Goal: Information Seeking & Learning: Learn about a topic

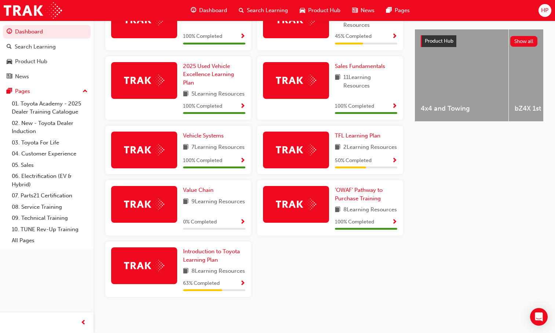
scroll to position [312, 0]
click at [243, 284] on span "Show Progress" at bounding box center [243, 283] width 6 height 7
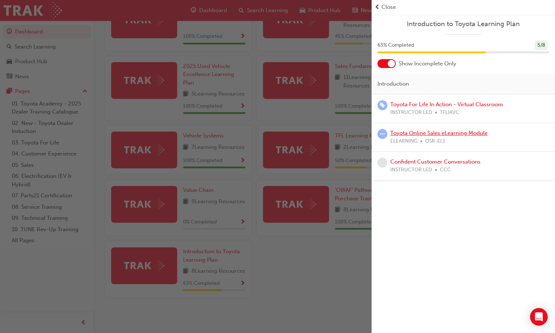
click at [406, 135] on link "Toyota Online Sales eLearning Module" at bounding box center [439, 133] width 97 height 7
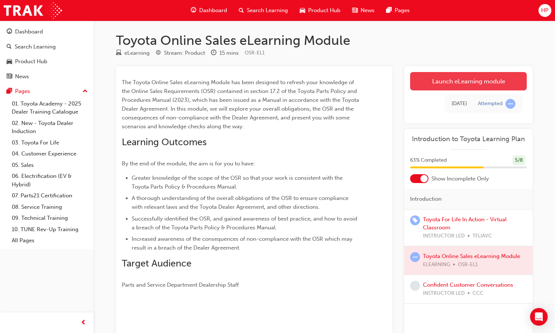
click at [458, 85] on link "Launch eLearning module" at bounding box center [468, 81] width 117 height 18
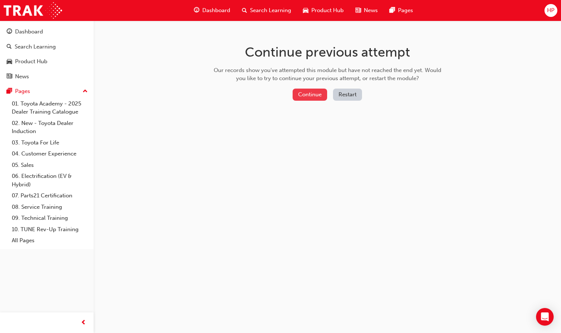
click at [311, 89] on button "Continue" at bounding box center [310, 94] width 35 height 12
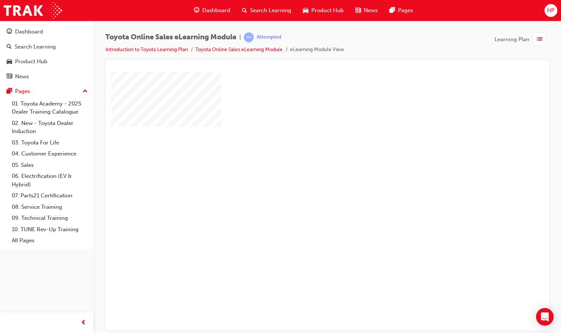
click at [323, 148] on div at bounding box center [360, 203] width 499 height 264
click at [306, 179] on div "play" at bounding box center [306, 179] width 0 height 0
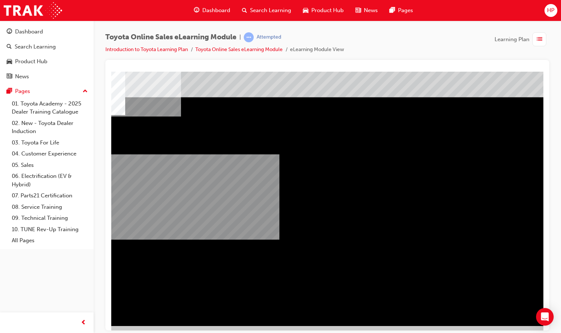
scroll to position [10, 73]
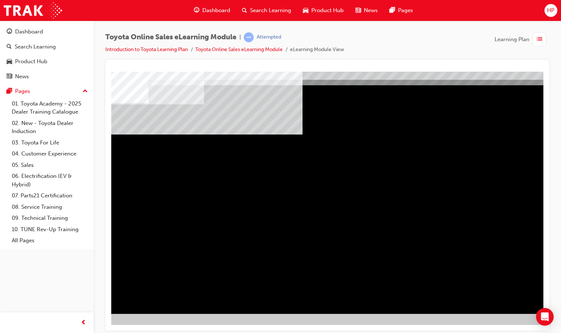
scroll to position [22, 73]
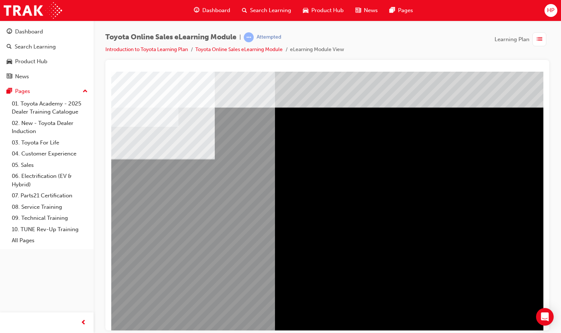
scroll to position [0, 44]
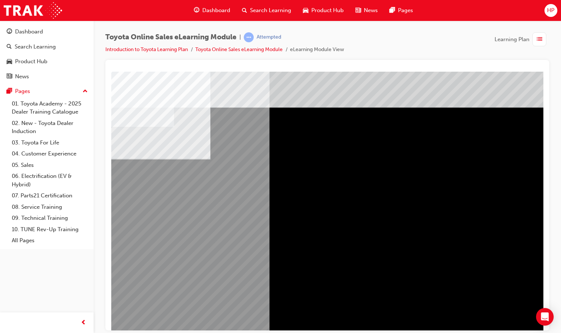
scroll to position [0, 73]
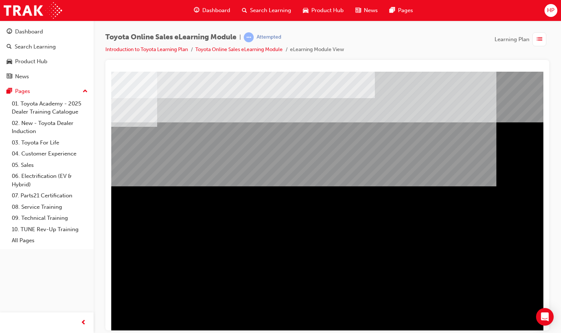
scroll to position [0, 67]
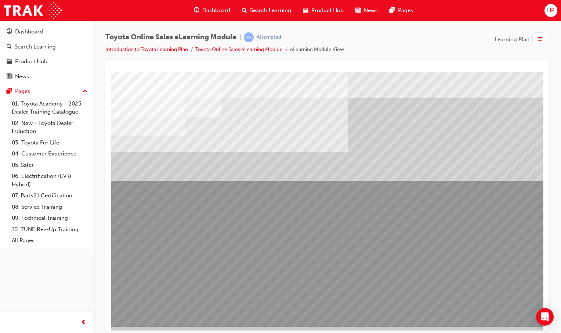
scroll to position [10, 0]
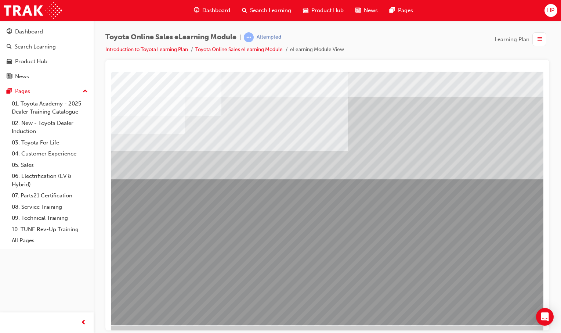
scroll to position [0, 0]
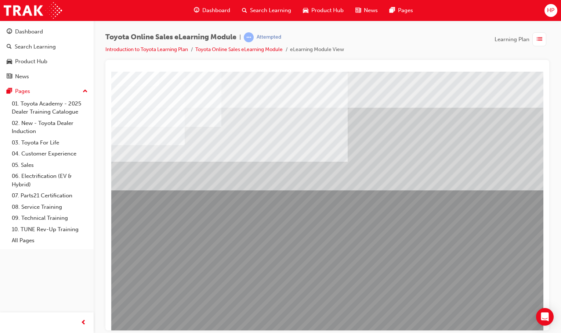
drag, startPoint x: 201, startPoint y: 270, endPoint x: 207, endPoint y: 269, distance: 6.4
drag, startPoint x: 169, startPoint y: 260, endPoint x: 175, endPoint y: 258, distance: 6.6
drag, startPoint x: 175, startPoint y: 258, endPoint x: 185, endPoint y: 257, distance: 10.0
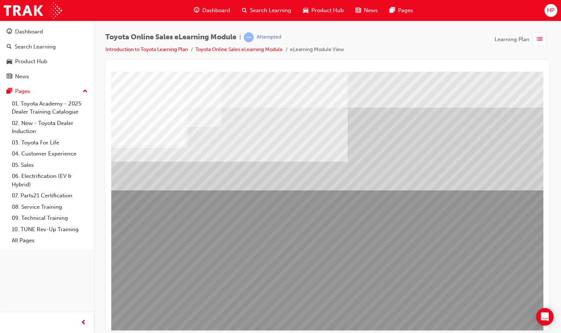
drag, startPoint x: 268, startPoint y: 257, endPoint x: 263, endPoint y: 254, distance: 6.2
drag, startPoint x: 254, startPoint y: 329, endPoint x: 296, endPoint y: 327, distance: 41.9
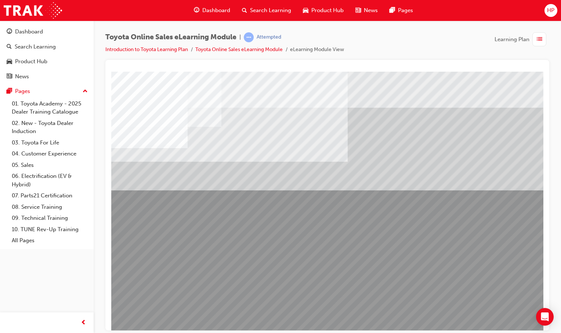
click at [296, 74] on html "multistate Loading..." at bounding box center [327, 72] width 432 height 3
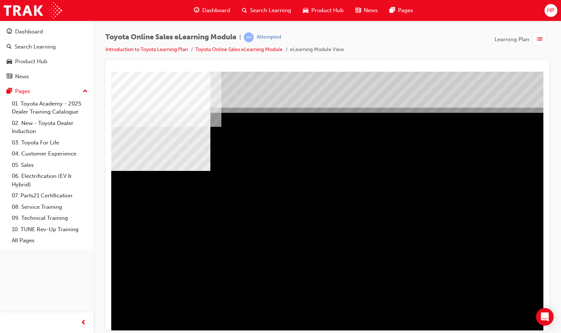
drag, startPoint x: 470, startPoint y: 258, endPoint x: 461, endPoint y: 259, distance: 8.8
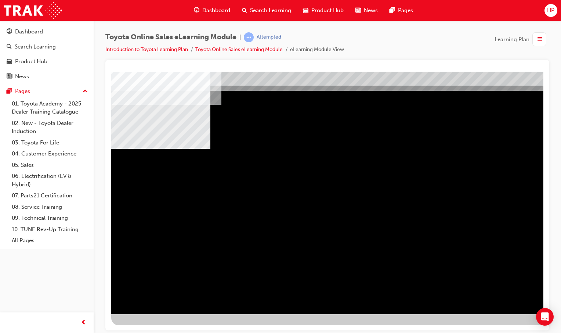
scroll to position [22, 0]
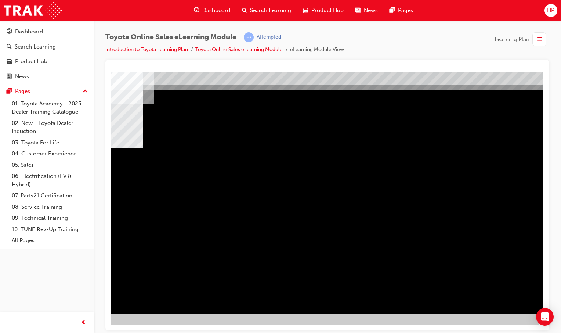
drag, startPoint x: 475, startPoint y: 300, endPoint x: 471, endPoint y: 299, distance: 4.1
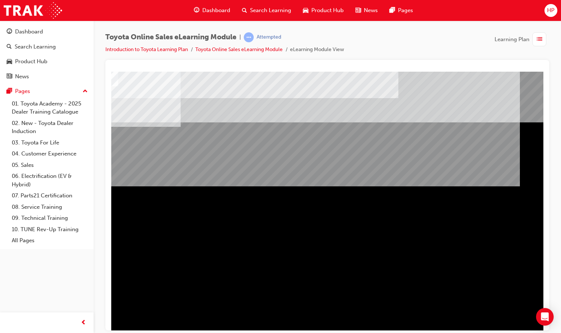
scroll to position [0, 46]
drag, startPoint x: 511, startPoint y: 315, endPoint x: 500, endPoint y: 319, distance: 11.6
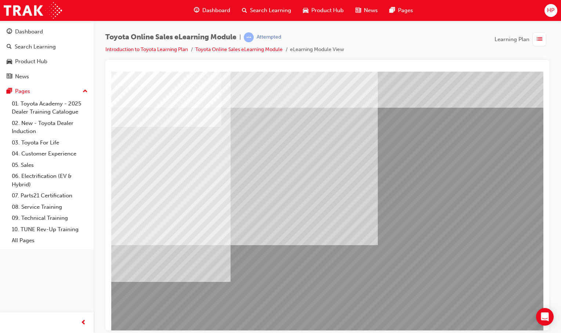
drag, startPoint x: 374, startPoint y: 320, endPoint x: 468, endPoint y: 328, distance: 94.4
click at [470, 74] on html "Loading..." at bounding box center [327, 72] width 432 height 3
drag, startPoint x: 321, startPoint y: 323, endPoint x: 394, endPoint y: 327, distance: 73.2
click at [394, 74] on html "Loading..." at bounding box center [327, 72] width 432 height 3
drag, startPoint x: 126, startPoint y: 127, endPoint x: 330, endPoint y: 203, distance: 218.4
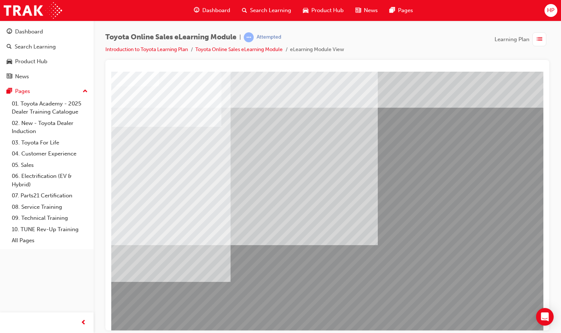
drag, startPoint x: 273, startPoint y: 336, endPoint x: 316, endPoint y: 343, distance: 43.8
click at [316, 332] on html "Your version of Internet Explorer is outdated and not supported. Please upgrade…" at bounding box center [280, 166] width 561 height 333
drag, startPoint x: 306, startPoint y: 332, endPoint x: 366, endPoint y: 336, distance: 59.9
click at [366, 332] on html "Your version of Internet Explorer is outdated and not supported. Please upgrade…" at bounding box center [280, 166] width 561 height 333
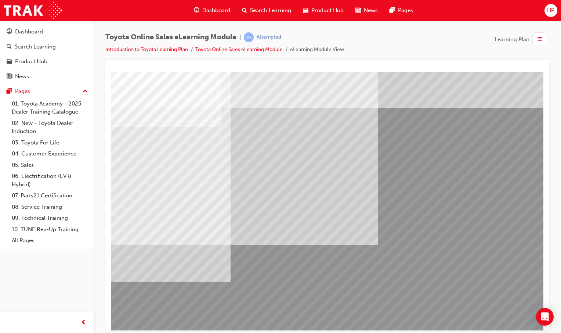
drag, startPoint x: 363, startPoint y: 329, endPoint x: 441, endPoint y: 403, distance: 107.0
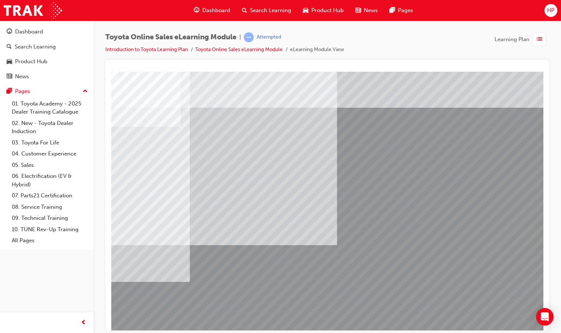
scroll to position [0, 73]
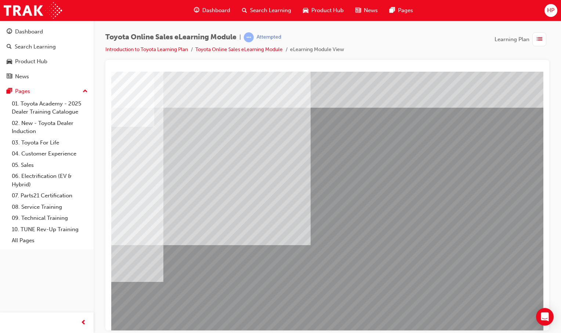
drag, startPoint x: 306, startPoint y: 327, endPoint x: 518, endPoint y: 403, distance: 225.6
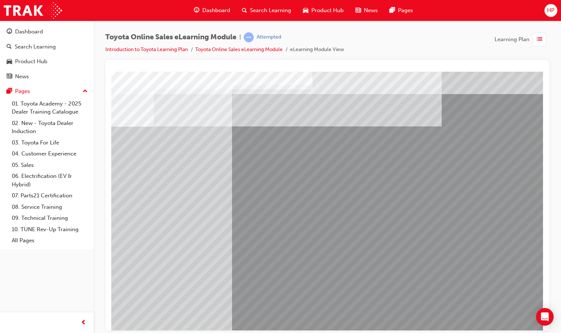
scroll to position [0, 0]
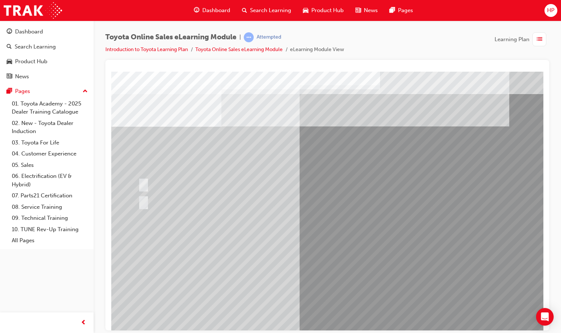
drag, startPoint x: 285, startPoint y: 160, endPoint x: 343, endPoint y: 263, distance: 118.2
click at [343, 263] on div at bounding box center [360, 203] width 499 height 264
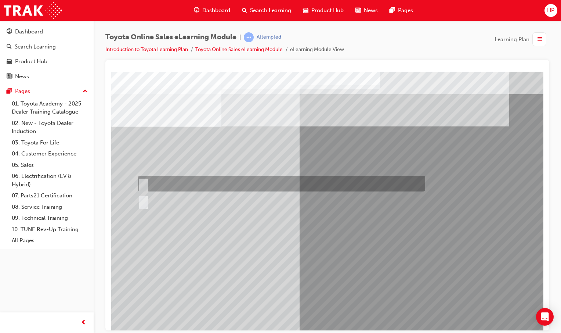
drag, startPoint x: 217, startPoint y: 178, endPoint x: 233, endPoint y: 191, distance: 20.6
click at [218, 177] on div at bounding box center [279, 183] width 287 height 16
radio input "true"
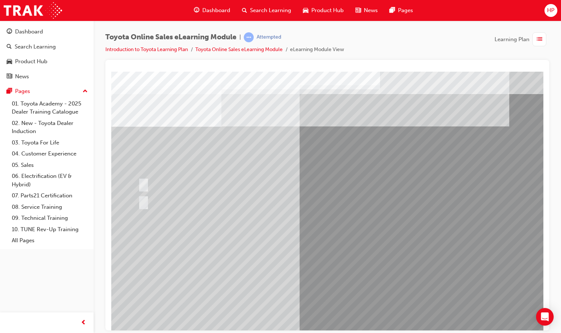
drag, startPoint x: 349, startPoint y: 323, endPoint x: 345, endPoint y: 323, distance: 3.7
click at [346, 74] on html "Loading..." at bounding box center [327, 72] width 432 height 3
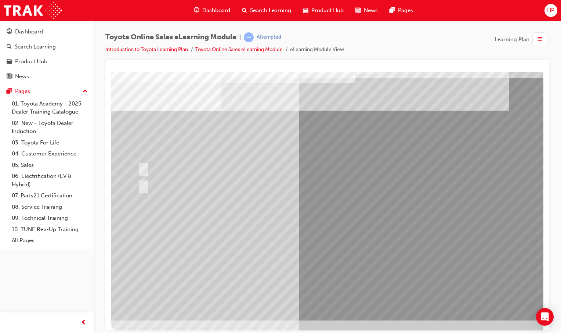
scroll to position [22, 0]
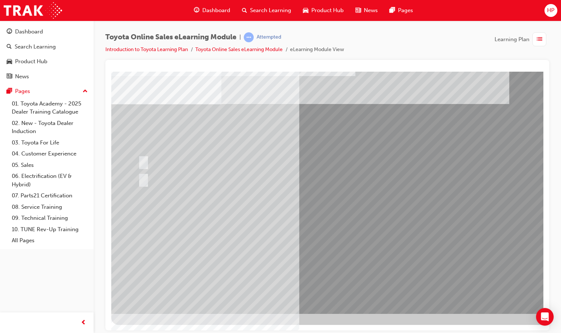
drag, startPoint x: 361, startPoint y: 298, endPoint x: 358, endPoint y: 301, distance: 4.7
drag, startPoint x: 331, startPoint y: 329, endPoint x: 344, endPoint y: 328, distance: 13.3
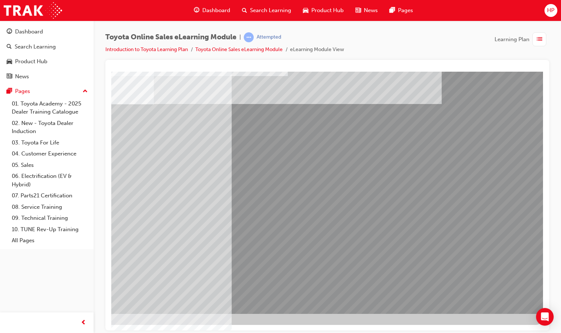
scroll to position [22, 73]
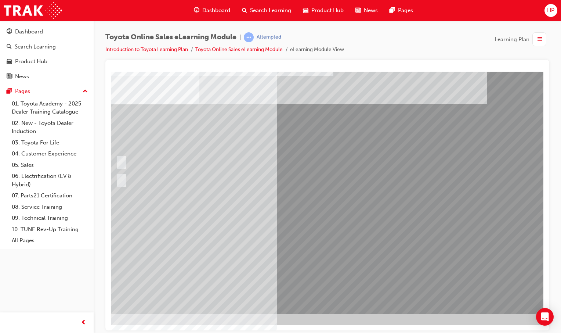
drag, startPoint x: 342, startPoint y: 302, endPoint x: 367, endPoint y: 313, distance: 27.8
click at [347, 303] on div at bounding box center [338, 181] width 499 height 264
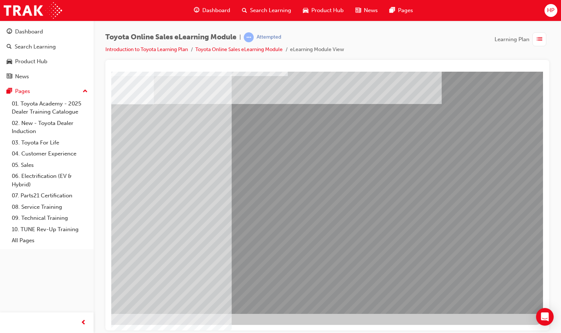
drag, startPoint x: 294, startPoint y: 300, endPoint x: 299, endPoint y: 295, distance: 7.3
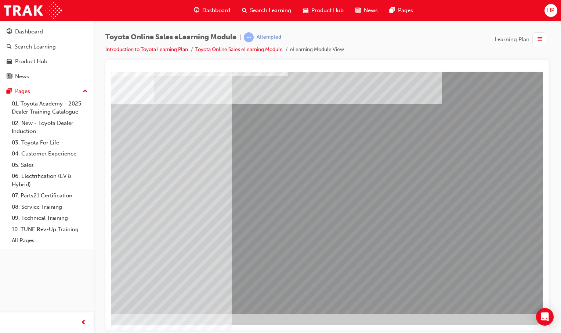
drag, startPoint x: 283, startPoint y: 294, endPoint x: 288, endPoint y: 303, distance: 10.2
drag, startPoint x: 276, startPoint y: 307, endPoint x: 362, endPoint y: 313, distance: 86.5
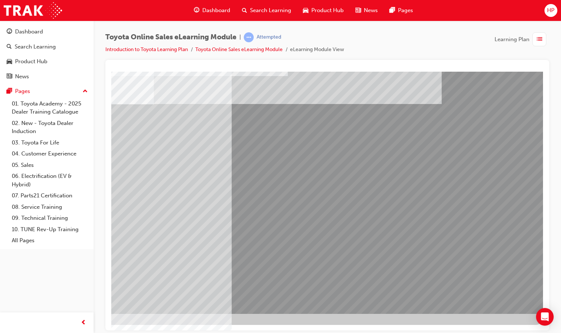
click at [362, 313] on div at bounding box center [293, 186] width 499 height 275
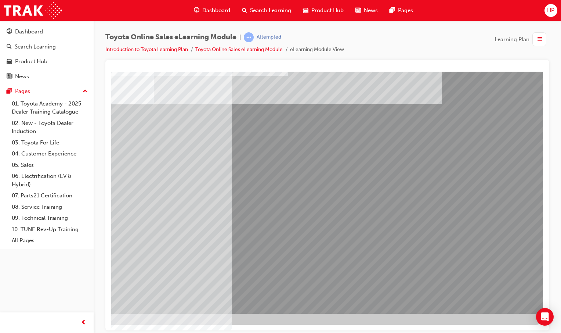
drag, startPoint x: 392, startPoint y: 403, endPoint x: 255, endPoint y: 323, distance: 159.3
drag, startPoint x: 253, startPoint y: 323, endPoint x: 222, endPoint y: 319, distance: 31.1
click at [222, 319] on div at bounding box center [293, 186] width 499 height 275
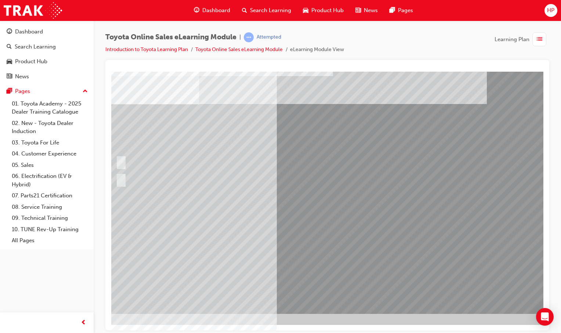
scroll to position [22, 0]
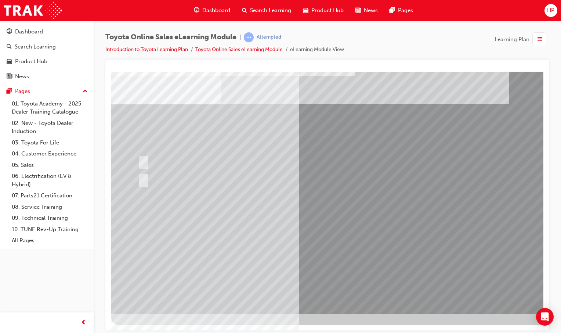
drag, startPoint x: 453, startPoint y: 403, endPoint x: 394, endPoint y: 329, distance: 95.1
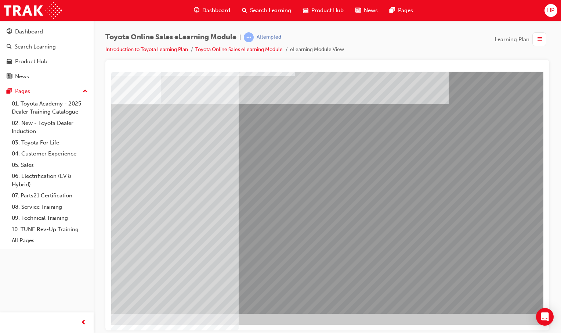
scroll to position [22, 73]
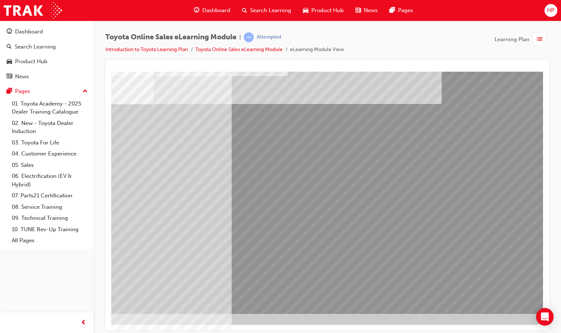
drag, startPoint x: 394, startPoint y: 327, endPoint x: 551, endPoint y: 403, distance: 175.2
drag, startPoint x: 292, startPoint y: 308, endPoint x: 289, endPoint y: 301, distance: 7.4
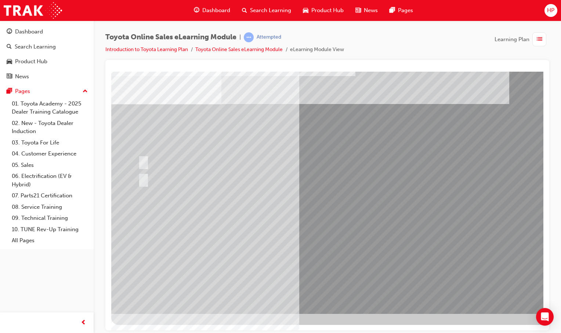
drag, startPoint x: 341, startPoint y: 332, endPoint x: 374, endPoint y: 330, distance: 33.1
click at [386, 332] on html "Your version of Internet Explorer is outdated and not supported. Please upgrade…" at bounding box center [280, 166] width 561 height 333
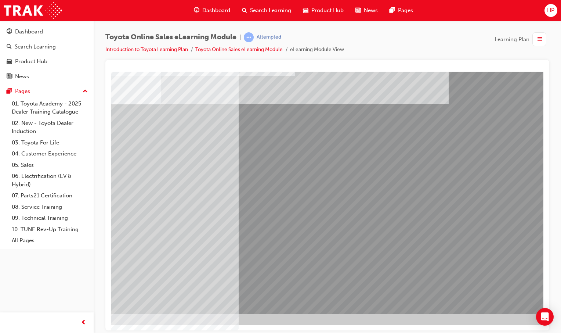
scroll to position [22, 73]
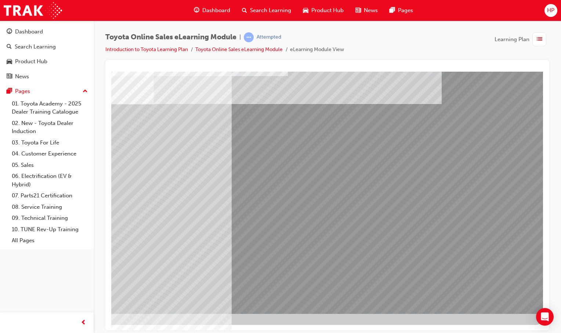
drag, startPoint x: 286, startPoint y: 300, endPoint x: 285, endPoint y: 306, distance: 6.0
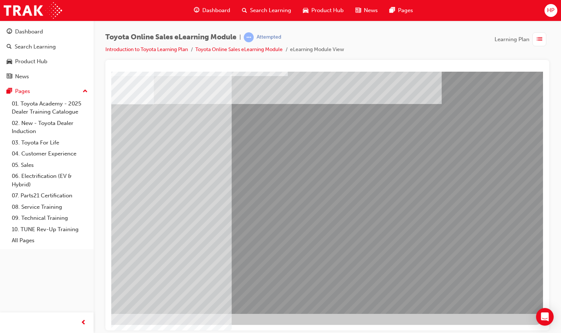
drag, startPoint x: 382, startPoint y: 403, endPoint x: 215, endPoint y: 326, distance: 184.1
drag, startPoint x: 275, startPoint y: 321, endPoint x: 234, endPoint y: 319, distance: 40.8
click at [230, 317] on div at bounding box center [293, 186] width 499 height 275
drag, startPoint x: 362, startPoint y: 403, endPoint x: 250, endPoint y: 326, distance: 136.3
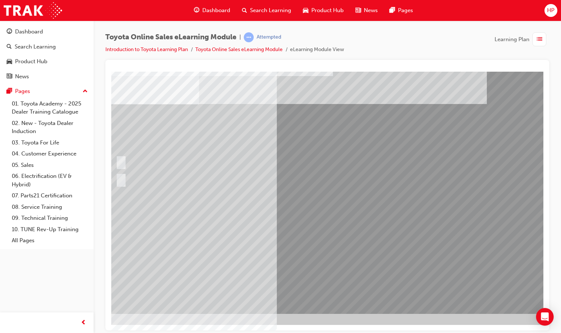
scroll to position [22, 0]
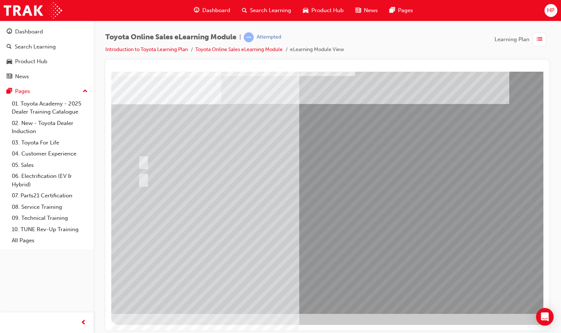
click at [140, 159] on div at bounding box center [279, 161] width 287 height 16
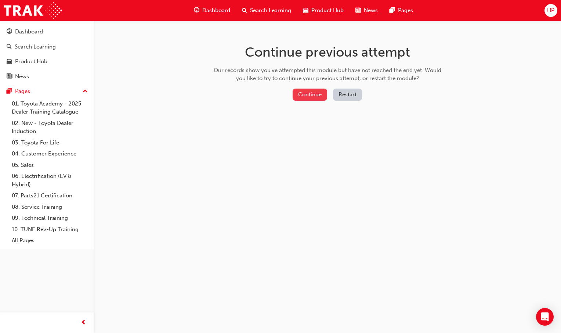
click at [309, 95] on button "Continue" at bounding box center [310, 94] width 35 height 12
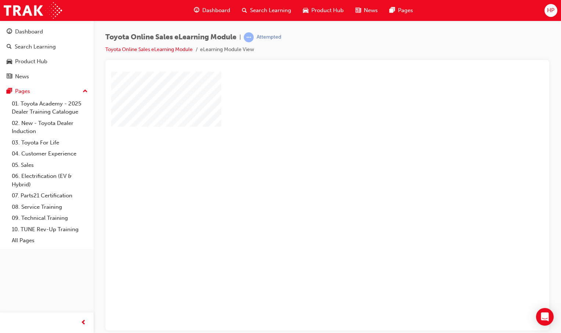
drag, startPoint x: 320, startPoint y: 201, endPoint x: 325, endPoint y: 200, distance: 5.3
click at [306, 179] on div "play" at bounding box center [306, 179] width 0 height 0
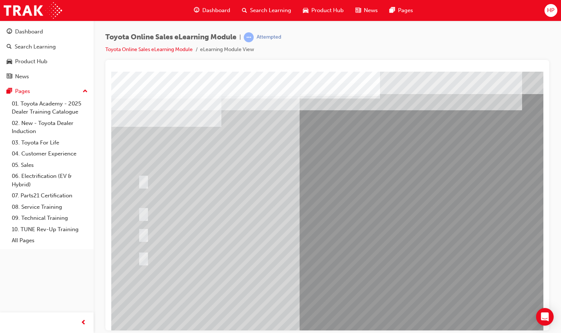
drag, startPoint x: 262, startPoint y: 132, endPoint x: 440, endPoint y: 174, distance: 182.2
click at [440, 174] on div at bounding box center [360, 203] width 499 height 264
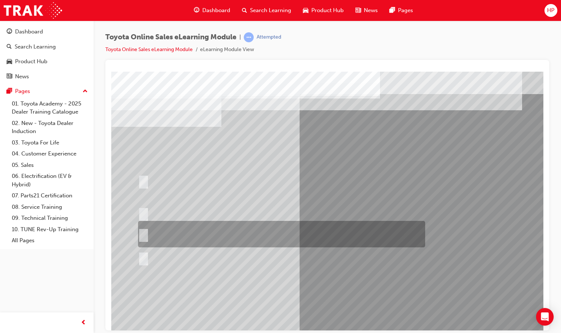
click at [144, 229] on div at bounding box center [279, 234] width 287 height 26
radio input "true"
click at [144, 229] on div at bounding box center [279, 234] width 287 height 26
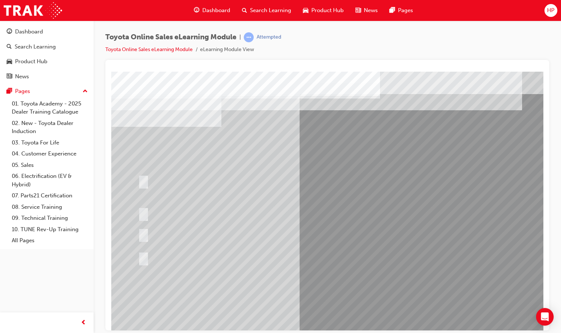
drag, startPoint x: 115, startPoint y: 128, endPoint x: 157, endPoint y: 159, distance: 51.8
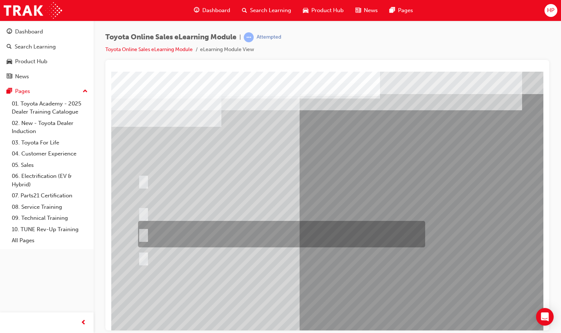
click at [366, 242] on div at bounding box center [279, 234] width 287 height 26
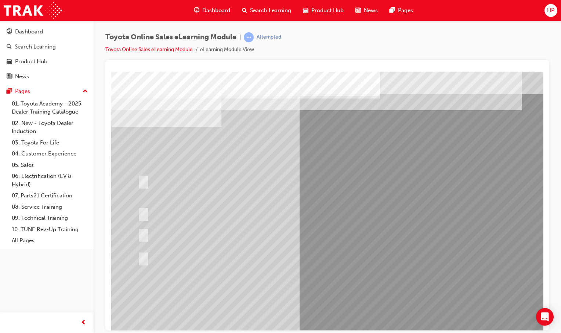
drag, startPoint x: 164, startPoint y: 137, endPoint x: 261, endPoint y: 145, distance: 96.5
drag, startPoint x: 144, startPoint y: 178, endPoint x: 112, endPoint y: 233, distance: 63.2
click at [112, 233] on div at bounding box center [360, 203] width 499 height 264
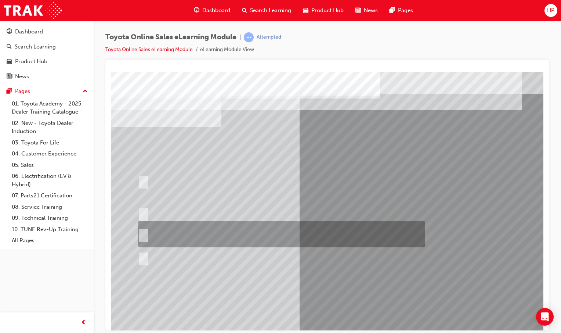
click at [144, 236] on input "It can be called Toyota Parts in as long as the Dealership’s name is somewhere …" at bounding box center [142, 234] width 8 height 8
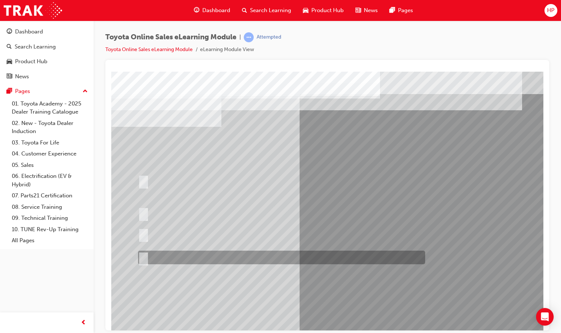
click at [145, 259] on input "It must be TMCA approved Dealer name." at bounding box center [142, 257] width 8 height 8
radio input "true"
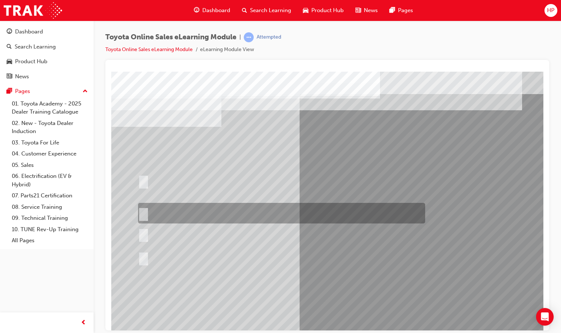
click at [141, 203] on div at bounding box center [279, 213] width 287 height 21
radio input "true"
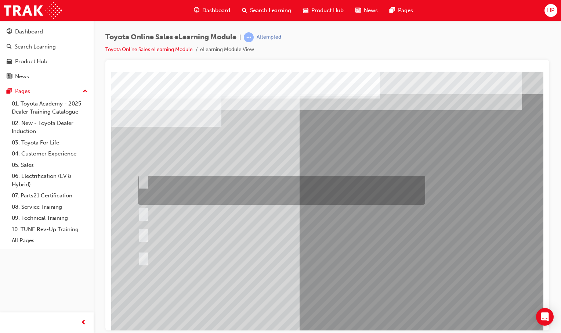
click at [141, 179] on input "It can be called Hometown Parts to keep it simple, as long as your dealership n…" at bounding box center [142, 181] width 8 height 8
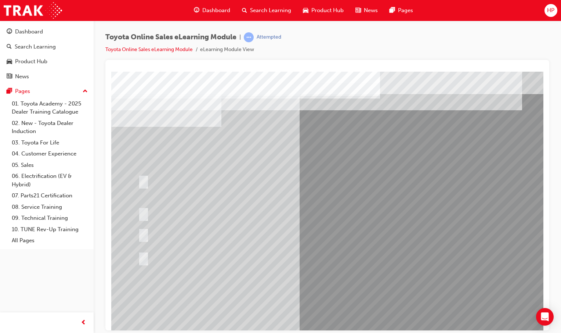
drag, startPoint x: 218, startPoint y: 239, endPoint x: 275, endPoint y: 145, distance: 109.5
drag, startPoint x: 120, startPoint y: 205, endPoint x: 133, endPoint y: 202, distance: 12.5
drag, startPoint x: 164, startPoint y: 246, endPoint x: 111, endPoint y: 141, distance: 118.1
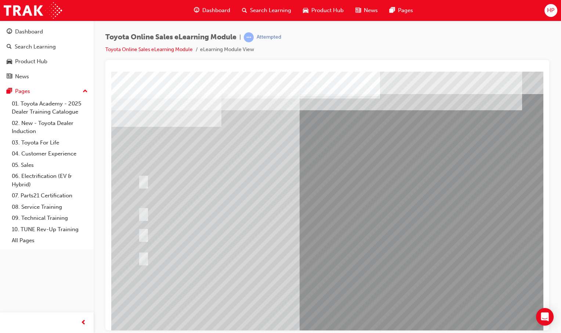
click at [111, 74] on html "Loading..." at bounding box center [327, 72] width 432 height 3
drag, startPoint x: 138, startPoint y: 133, endPoint x: 238, endPoint y: 140, distance: 100.1
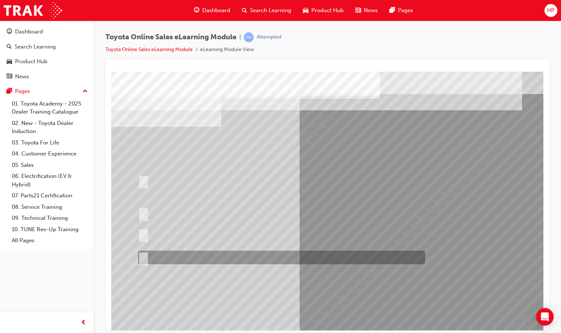
click at [325, 261] on div at bounding box center [279, 257] width 287 height 14
radio input "false"
radio input "true"
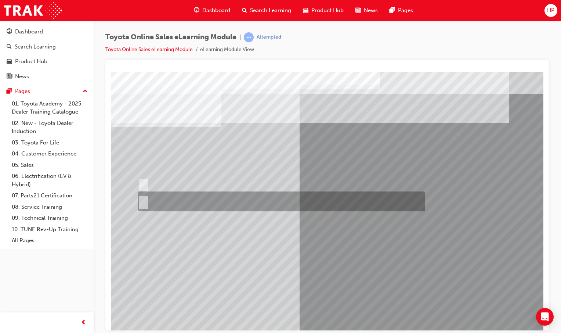
click at [173, 188] on div at bounding box center [279, 183] width 287 height 16
radio input "true"
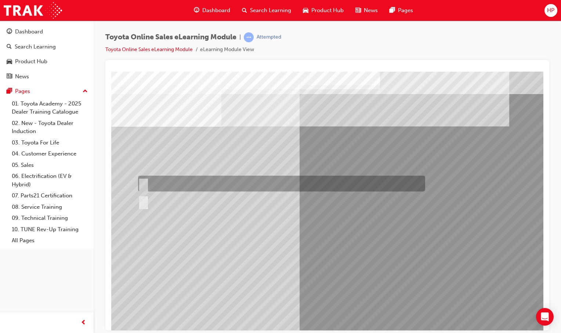
click at [153, 183] on div at bounding box center [279, 183] width 287 height 16
radio input "true"
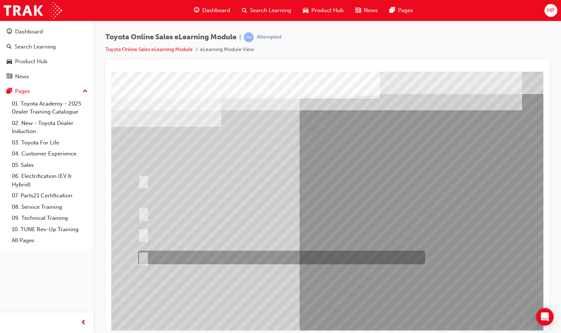
click at [261, 258] on div at bounding box center [279, 257] width 287 height 14
radio input "true"
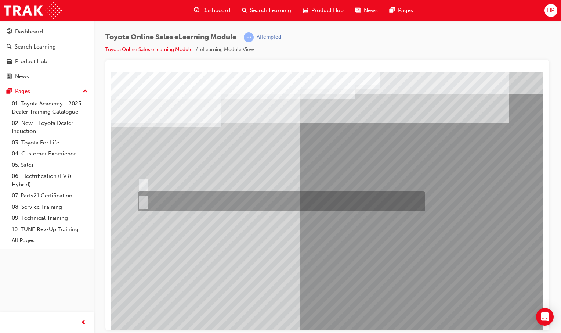
click at [206, 199] on div at bounding box center [279, 201] width 287 height 20
radio input "true"
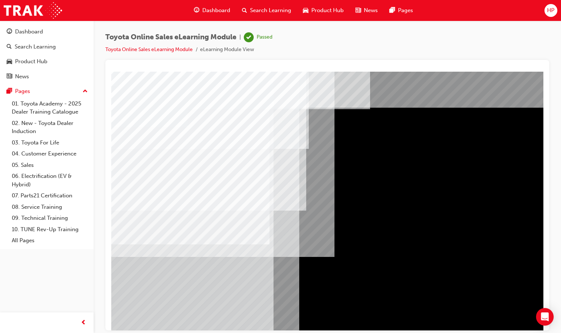
scroll to position [0, 73]
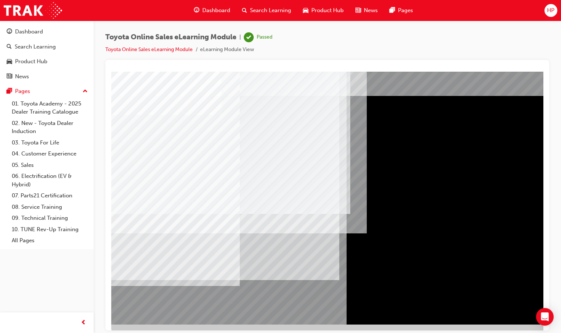
scroll to position [22, 0]
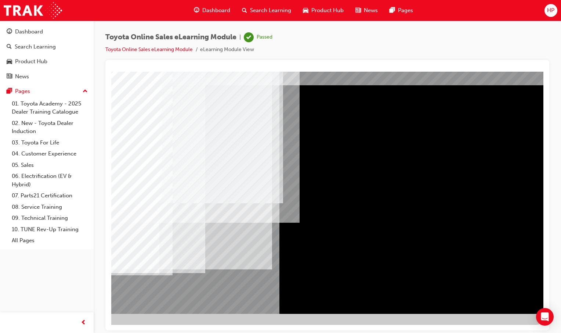
drag, startPoint x: 327, startPoint y: 329, endPoint x: 449, endPoint y: 322, distance: 121.4
click at [424, 52] on html "Loading..." at bounding box center [260, 50] width 432 height 3
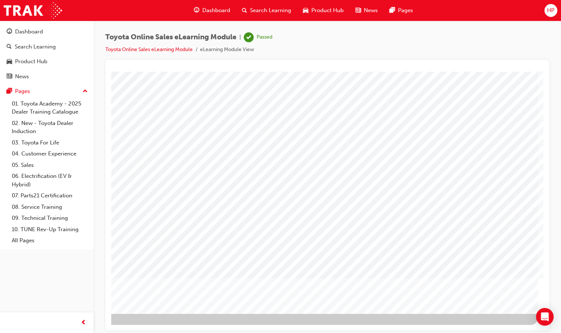
scroll to position [0, 0]
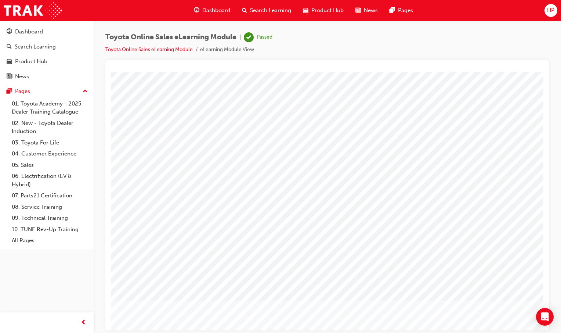
drag, startPoint x: 433, startPoint y: 402, endPoint x: 395, endPoint y: 326, distance: 84.9
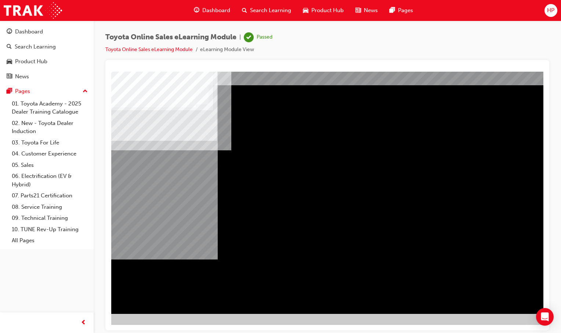
scroll to position [22, 73]
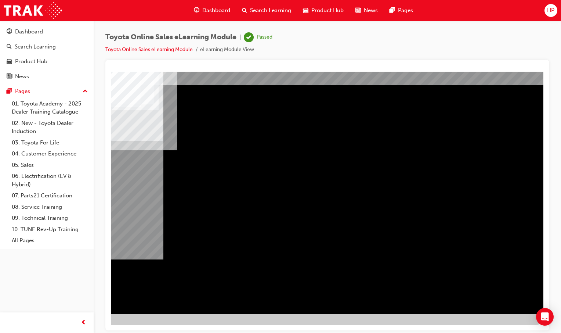
click at [494, 289] on div "Navigation" at bounding box center [293, 181] width 499 height 264
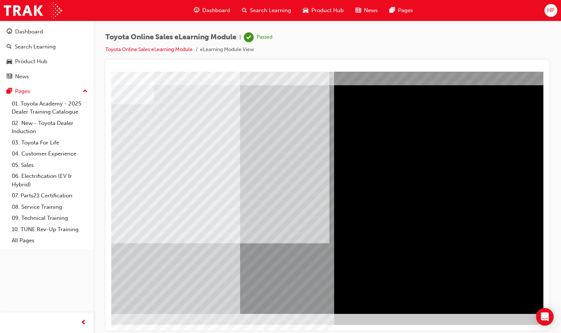
drag, startPoint x: 503, startPoint y: 279, endPoint x: 500, endPoint y: 286, distance: 7.7
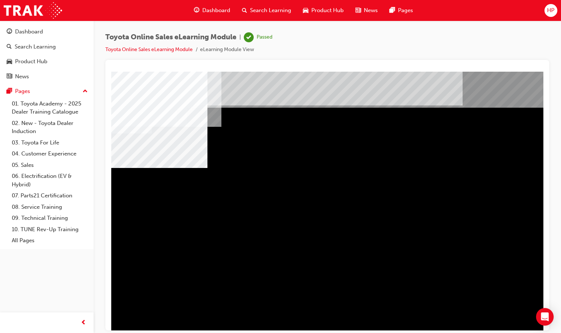
click at [441, 308] on div "multistate" at bounding box center [360, 203] width 499 height 264
drag, startPoint x: 534, startPoint y: 300, endPoint x: 385, endPoint y: 198, distance: 180.7
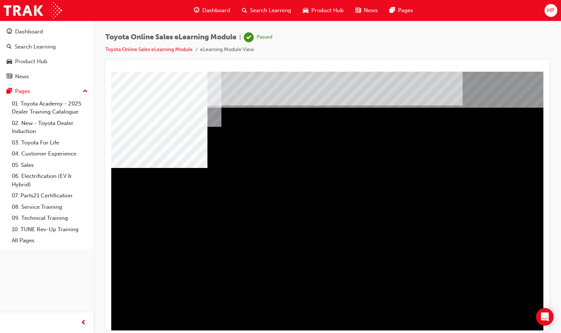
click at [414, 113] on div "multistate" at bounding box center [360, 203] width 499 height 264
drag, startPoint x: 325, startPoint y: 322, endPoint x: 370, endPoint y: 316, distance: 46.3
click at [368, 316] on div "multistate" at bounding box center [360, 203] width 499 height 264
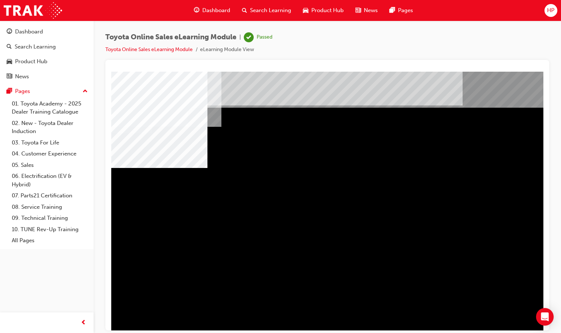
drag, startPoint x: 370, startPoint y: 316, endPoint x: 386, endPoint y: 322, distance: 16.8
click at [381, 321] on div "multistate" at bounding box center [360, 203] width 499 height 264
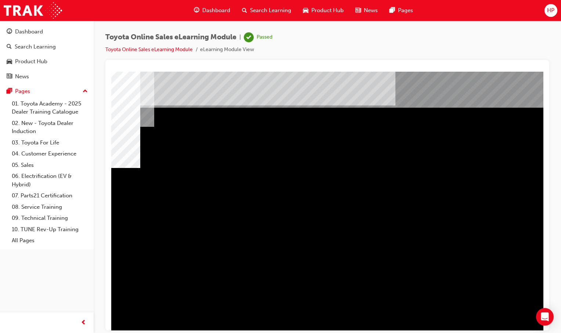
drag, startPoint x: 459, startPoint y: 221, endPoint x: 448, endPoint y: 221, distance: 11.4
drag, startPoint x: 414, startPoint y: 227, endPoint x: 356, endPoint y: 232, distance: 58.2
click at [381, 229] on div "multistate" at bounding box center [293, 203] width 499 height 264
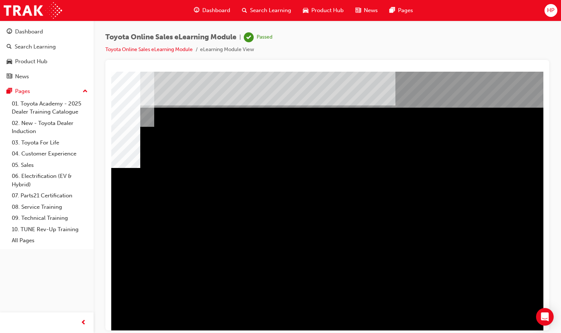
drag, startPoint x: 285, startPoint y: 232, endPoint x: 278, endPoint y: 233, distance: 7.0
click at [280, 233] on div "multistate" at bounding box center [293, 203] width 499 height 264
drag, startPoint x: 247, startPoint y: 235, endPoint x: 217, endPoint y: 232, distance: 29.5
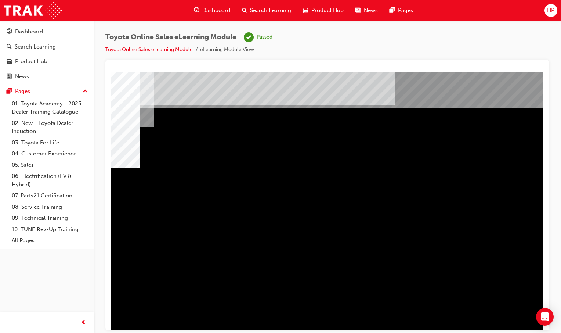
scroll to position [0, 0]
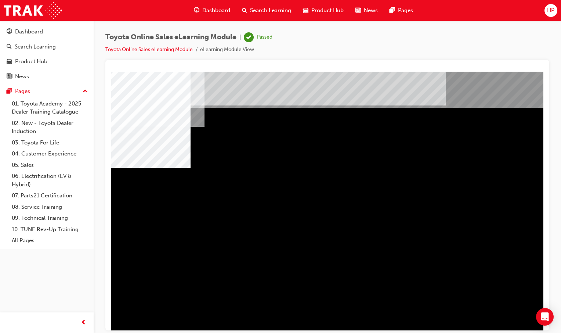
scroll to position [0, 73]
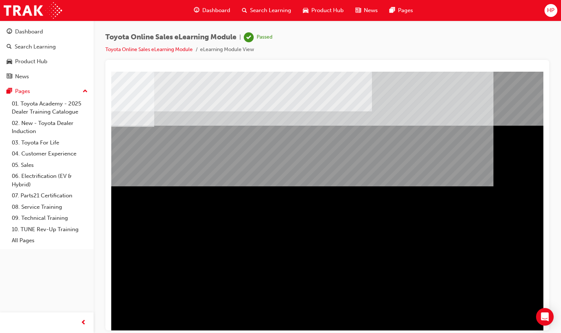
scroll to position [0, 0]
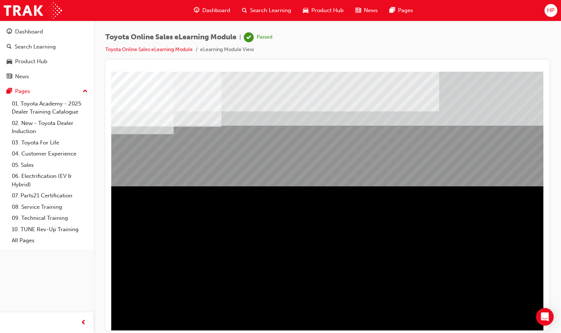
drag, startPoint x: 274, startPoint y: 335, endPoint x: 304, endPoint y: 340, distance: 30.1
click at [304, 332] on html "Your version of Internet Explorer is outdated and not supported. Please upgrade…" at bounding box center [280, 166] width 561 height 333
click at [339, 74] on html "Section Title Page Loading..." at bounding box center [327, 72] width 432 height 3
drag, startPoint x: 506, startPoint y: 330, endPoint x: 395, endPoint y: 258, distance: 132.7
click at [506, 330] on div "Toyota Online Sales eLearning Module | Passed Toyota Online Sales eLearning Mod…" at bounding box center [280, 166] width 561 height 333
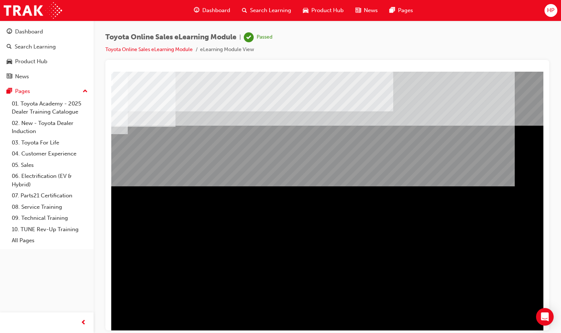
scroll to position [0, 73]
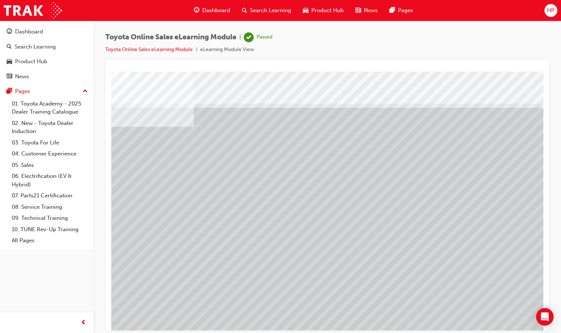
scroll to position [0, 7]
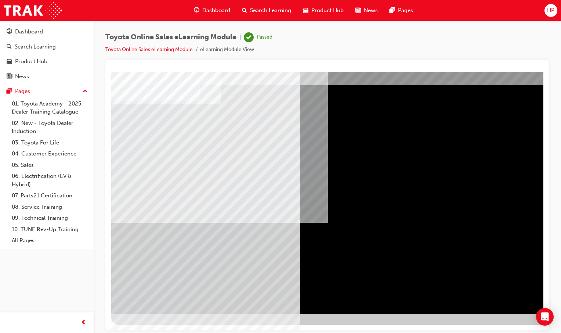
scroll to position [0, 0]
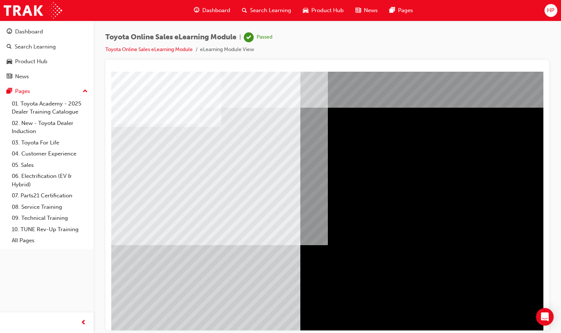
drag, startPoint x: 141, startPoint y: 119, endPoint x: 334, endPoint y: 315, distance: 275.2
click at [334, 315] on div at bounding box center [360, 203] width 499 height 264
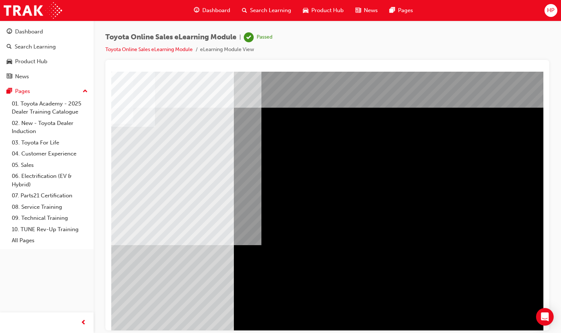
scroll to position [0, 73]
drag, startPoint x: 340, startPoint y: 329, endPoint x: 452, endPoint y: 339, distance: 112.4
click at [452, 74] on html "Loading..." at bounding box center [260, 72] width 432 height 3
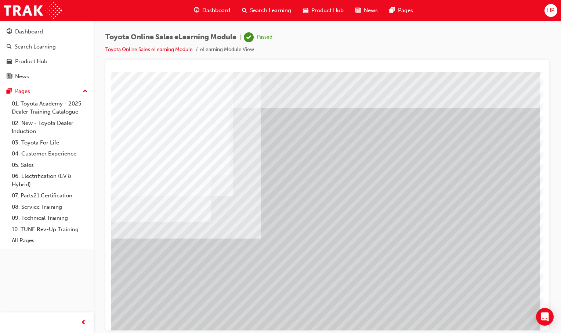
scroll to position [0, 0]
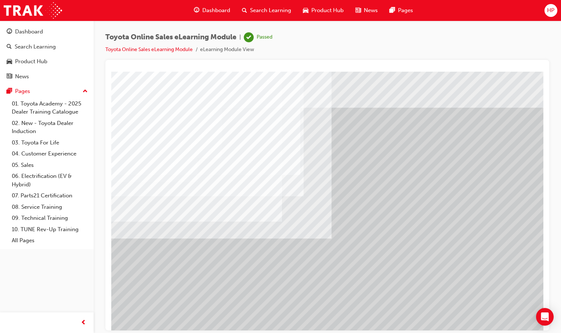
drag, startPoint x: 424, startPoint y: 137, endPoint x: 426, endPoint y: 140, distance: 4.2
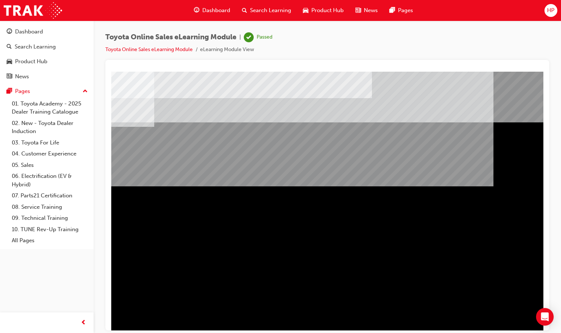
scroll to position [0, 0]
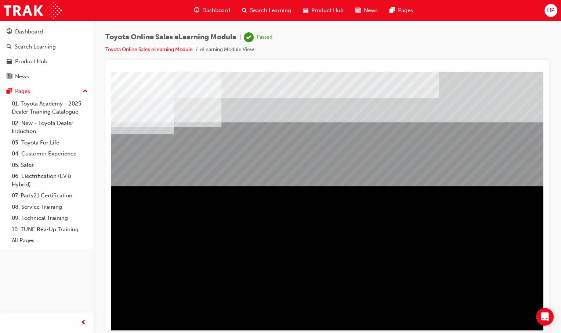
click at [396, 74] on html "Section Title Page Loading..." at bounding box center [327, 72] width 432 height 3
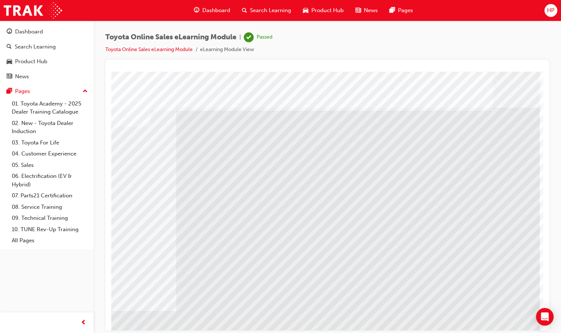
scroll to position [0, 0]
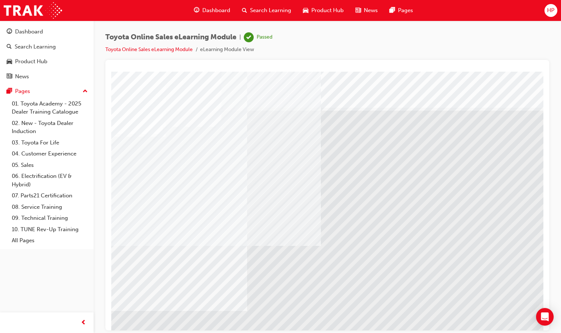
drag, startPoint x: 149, startPoint y: 253, endPoint x: 153, endPoint y: 255, distance: 4.3
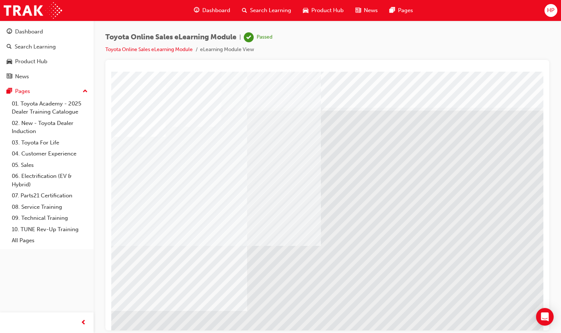
drag, startPoint x: 217, startPoint y: 262, endPoint x: 228, endPoint y: 262, distance: 11.7
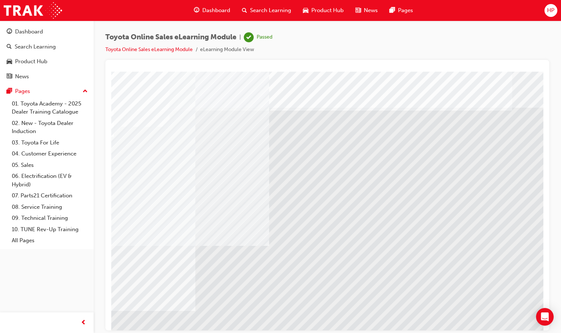
scroll to position [0, 73]
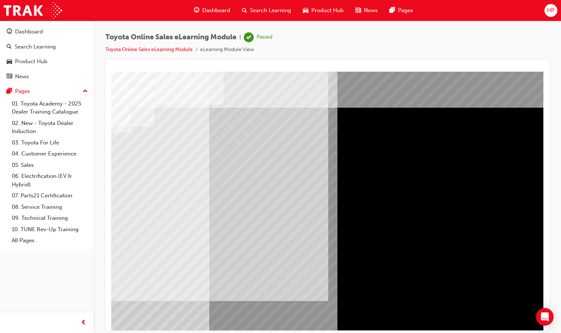
scroll to position [0, 0]
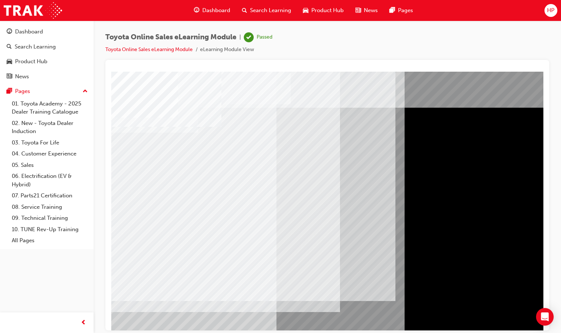
drag, startPoint x: 187, startPoint y: 173, endPoint x: 254, endPoint y: 188, distance: 68.5
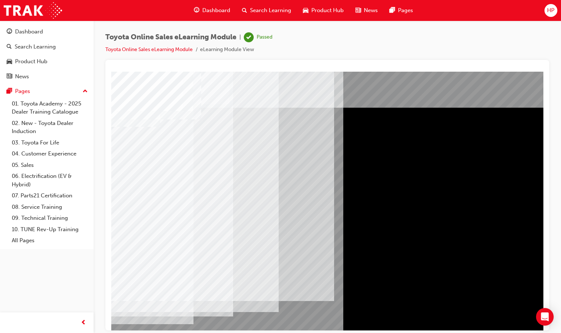
scroll to position [0, 73]
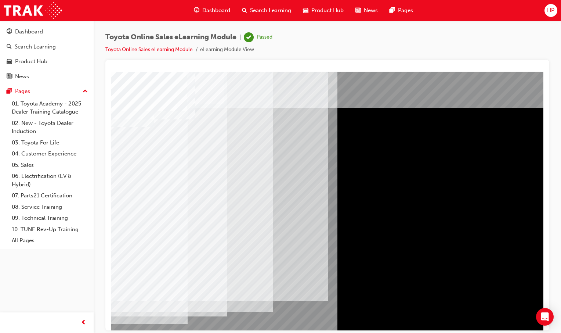
drag, startPoint x: 332, startPoint y: 329, endPoint x: 482, endPoint y: 314, distance: 151.3
click at [452, 74] on html "multistate Loading..." at bounding box center [260, 72] width 432 height 3
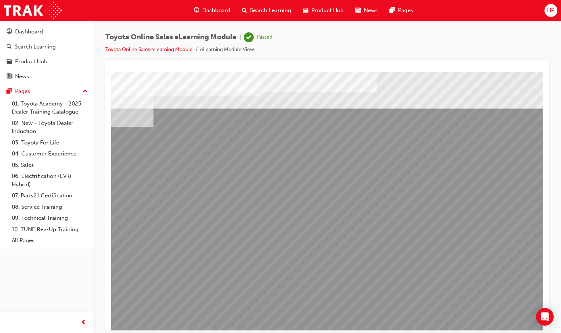
scroll to position [0, 0]
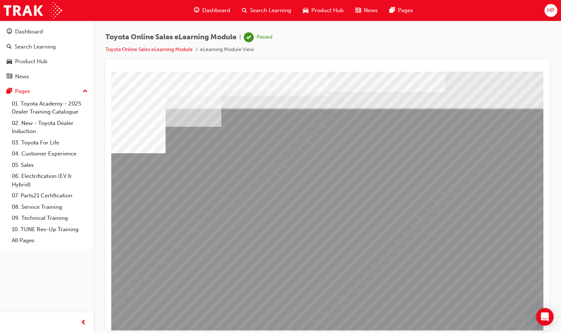
drag, startPoint x: 334, startPoint y: 270, endPoint x: 348, endPoint y: 272, distance: 14.8
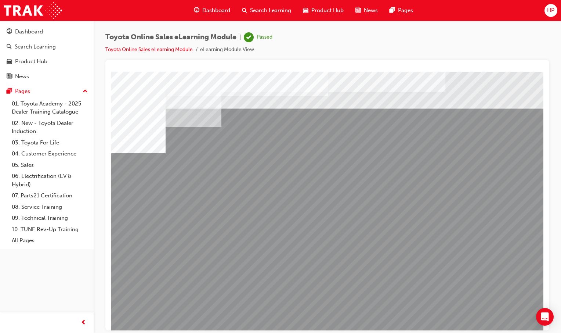
drag, startPoint x: 454, startPoint y: 262, endPoint x: 454, endPoint y: 268, distance: 5.9
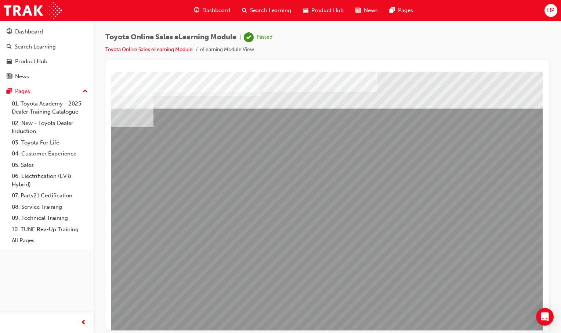
scroll to position [0, 73]
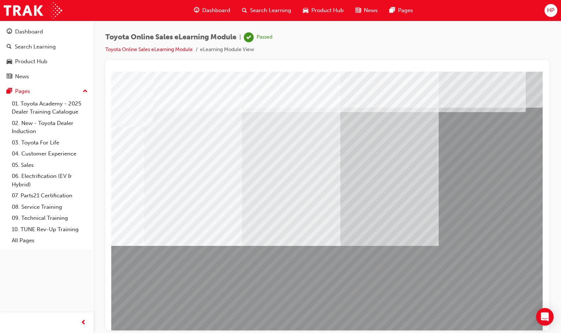
scroll to position [0, 0]
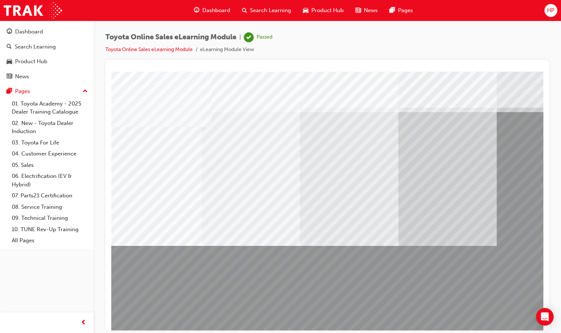
scroll to position [0, 8]
drag, startPoint x: 423, startPoint y: 288, endPoint x: 88, endPoint y: 233, distance: 339.3
click at [103, 74] on html "Loading..." at bounding box center [319, 72] width 432 height 3
drag, startPoint x: 514, startPoint y: 401, endPoint x: 434, endPoint y: 329, distance: 107.8
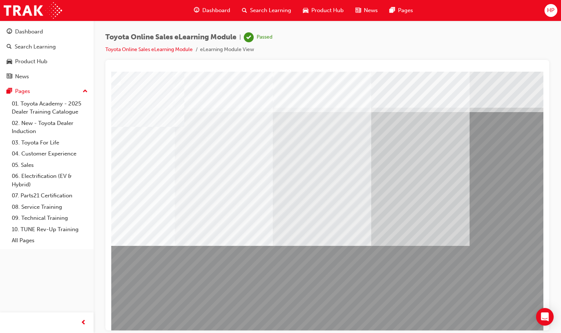
scroll to position [0, 73]
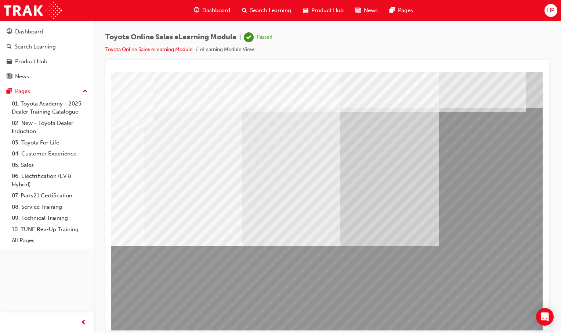
drag, startPoint x: 297, startPoint y: 332, endPoint x: 292, endPoint y: 332, distance: 4.5
click at [293, 332] on div "Toyota Online Sales eLearning Module | Passed Toyota Online Sales eLearning Mod…" at bounding box center [280, 166] width 561 height 333
drag, startPoint x: 292, startPoint y: 331, endPoint x: 273, endPoint y: 333, distance: 18.9
click at [273, 332] on html "Your version of Internet Explorer is outdated and not supported. Please upgrade…" at bounding box center [280, 166] width 561 height 333
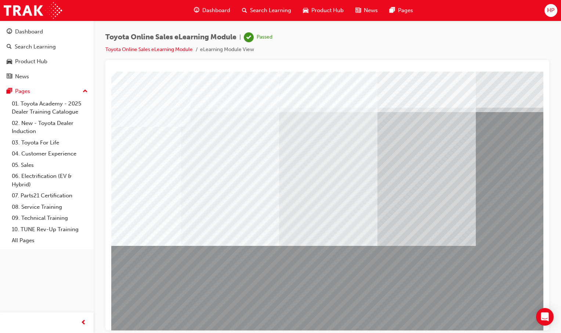
scroll to position [0, 22]
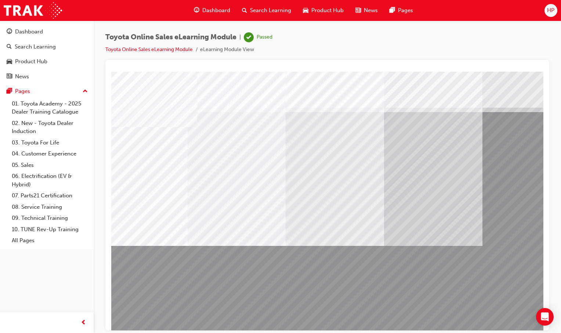
drag, startPoint x: 251, startPoint y: 329, endPoint x: 152, endPoint y: 315, distance: 100.9
click at [213, 74] on html "Loading..." at bounding box center [303, 72] width 432 height 3
drag, startPoint x: 427, startPoint y: 321, endPoint x: 438, endPoint y: 325, distance: 11.9
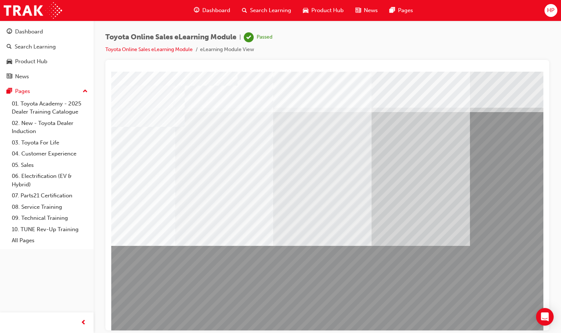
scroll to position [0, 73]
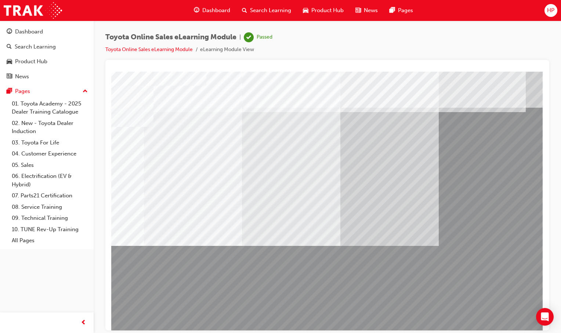
drag, startPoint x: 655, startPoint y: 353, endPoint x: 541, endPoint y: 293, distance: 128.8
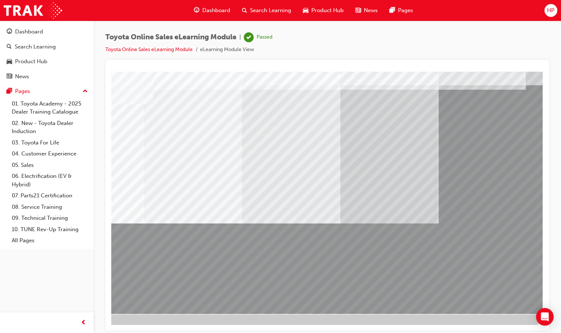
drag, startPoint x: 541, startPoint y: 293, endPoint x: 652, endPoint y: 402, distance: 156.0
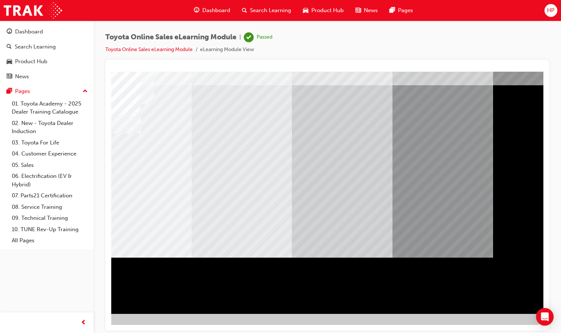
scroll to position [0, 73]
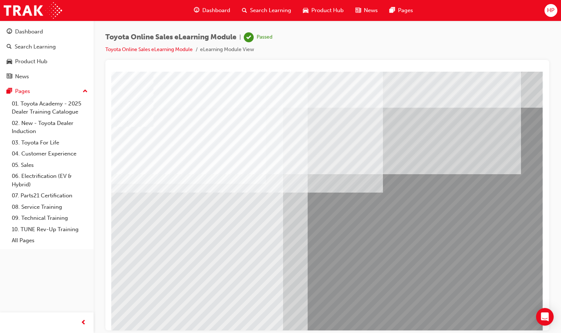
scroll to position [0, 68]
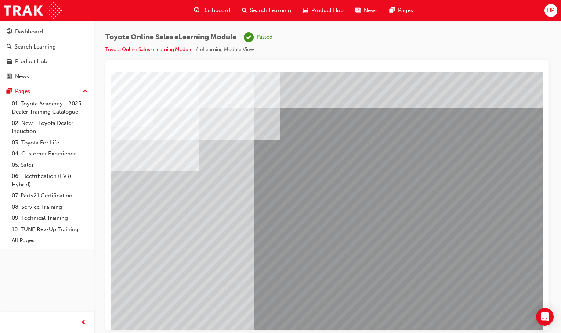
scroll to position [0, 0]
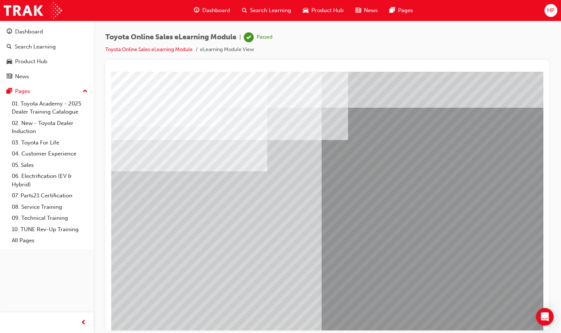
drag, startPoint x: 149, startPoint y: 209, endPoint x: 153, endPoint y: 206, distance: 4.3
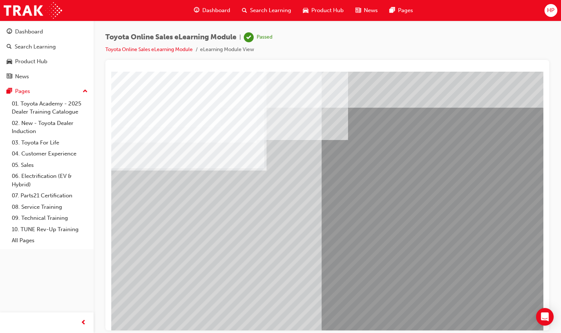
drag, startPoint x: 161, startPoint y: 196, endPoint x: 165, endPoint y: 195, distance: 4.1
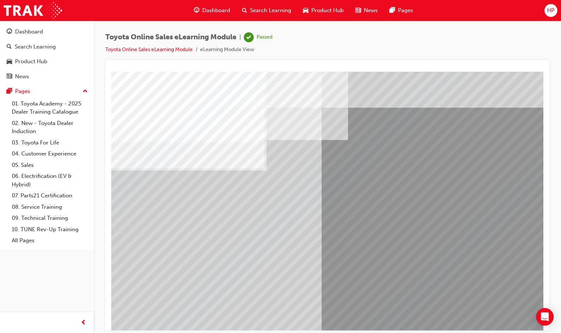
click at [521, 332] on html "Your version of Internet Explorer is outdated and not supported. Please upgrade…" at bounding box center [280, 166] width 561 height 333
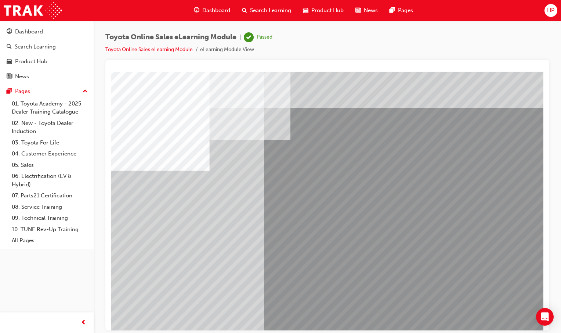
scroll to position [0, 73]
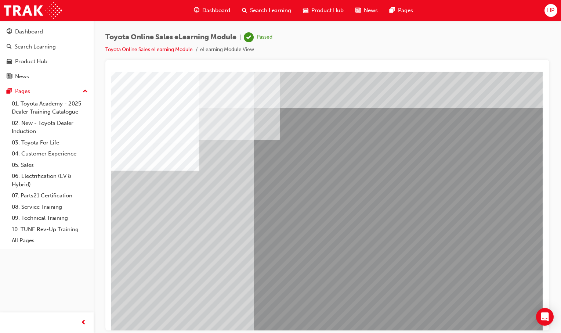
click at [493, 312] on div "multistate" at bounding box center [292, 203] width 499 height 264
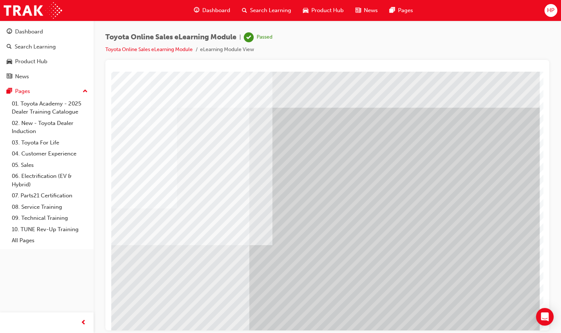
scroll to position [0, 0]
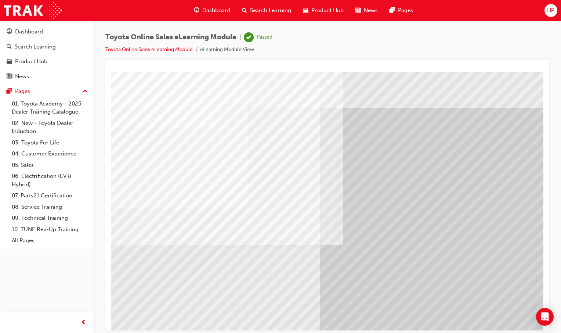
click at [447, 74] on html "Loading..." at bounding box center [327, 72] width 432 height 3
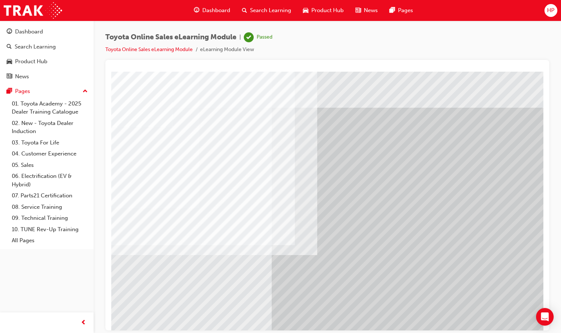
scroll to position [0, 73]
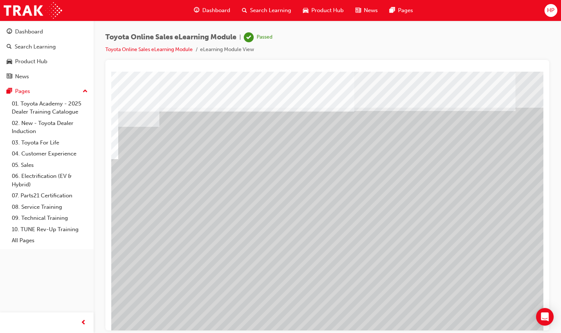
scroll to position [0, 0]
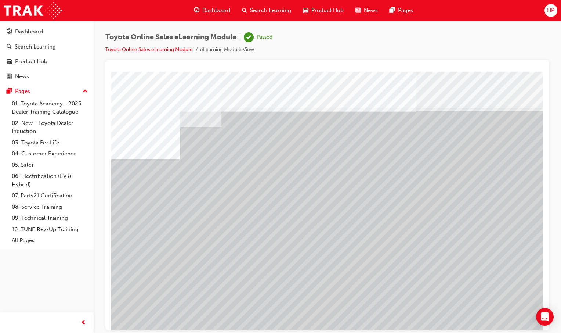
drag, startPoint x: 300, startPoint y: 251, endPoint x: 303, endPoint y: 271, distance: 20.2
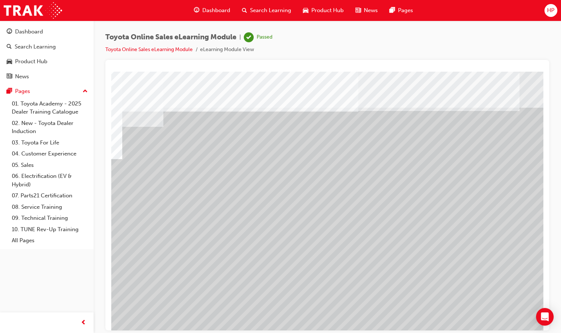
drag, startPoint x: 385, startPoint y: 329, endPoint x: 435, endPoint y: 311, distance: 53.3
click at [441, 74] on html "multistate Loading..." at bounding box center [269, 72] width 432 height 3
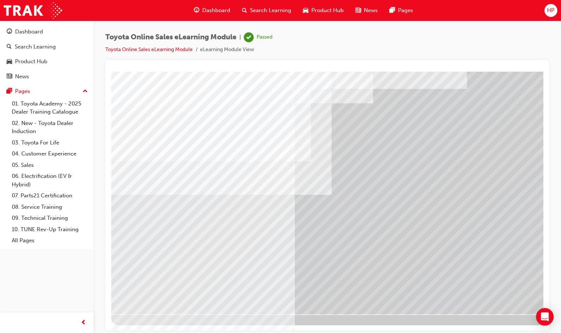
scroll to position [22, 0]
drag, startPoint x: 393, startPoint y: 321, endPoint x: 451, endPoint y: 288, distance: 66.8
click at [451, 288] on div at bounding box center [360, 186] width 499 height 275
drag, startPoint x: 537, startPoint y: 402, endPoint x: 458, endPoint y: 315, distance: 117.5
click at [488, 331] on div "Toyota Online Sales eLearning Module | Passed Toyota Online Sales eLearning Mod…" at bounding box center [280, 166] width 561 height 333
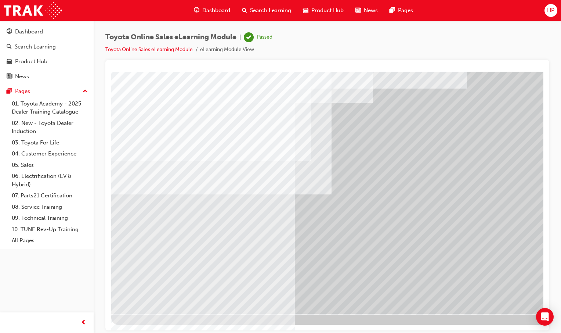
drag, startPoint x: 599, startPoint y: 402, endPoint x: 488, endPoint y: 324, distance: 135.2
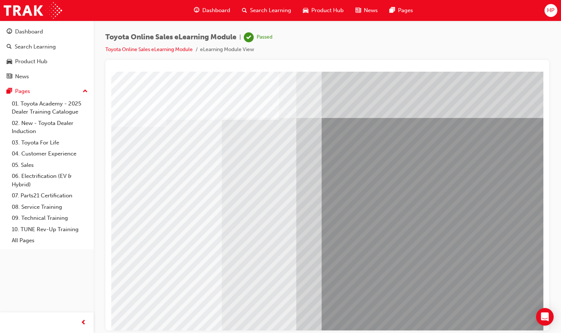
scroll to position [0, 73]
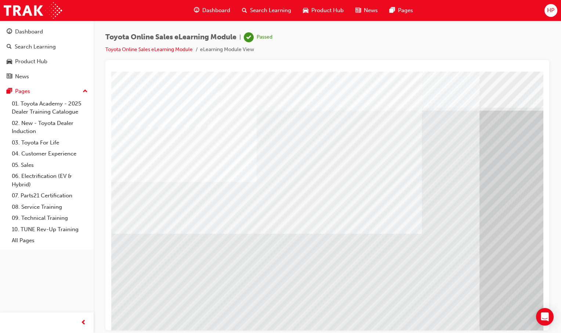
scroll to position [0, 0]
drag, startPoint x: 226, startPoint y: 276, endPoint x: 232, endPoint y: 280, distance: 7.6
drag, startPoint x: 348, startPoint y: 315, endPoint x: 371, endPoint y: 292, distance: 32.7
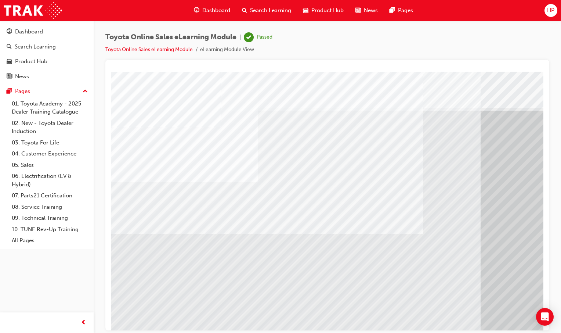
drag, startPoint x: 352, startPoint y: 322, endPoint x: 363, endPoint y: 315, distance: 13.5
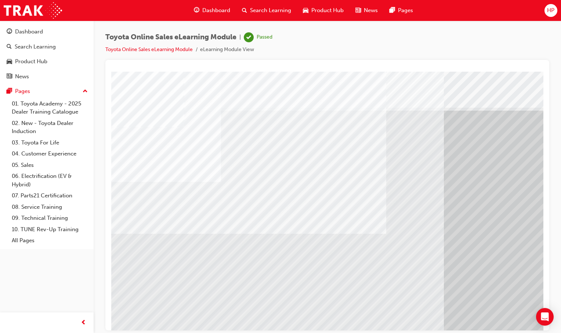
scroll to position [0, 73]
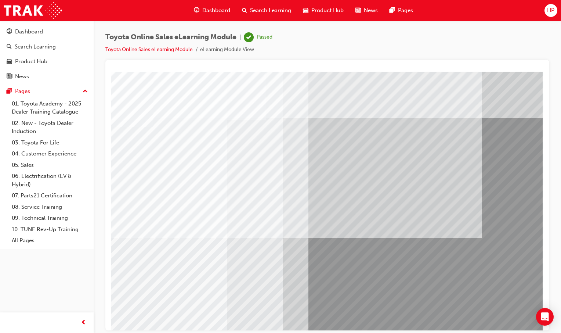
scroll to position [0, 0]
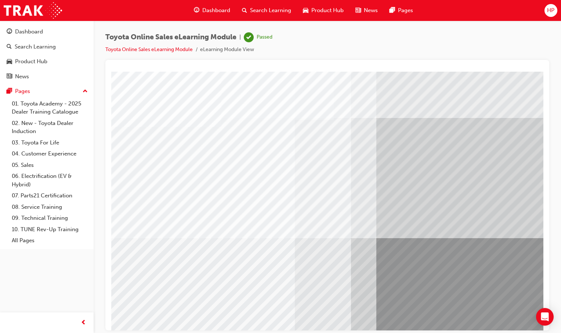
click at [223, 258] on div "multistate" at bounding box center [360, 203] width 499 height 264
drag, startPoint x: 382, startPoint y: 316, endPoint x: 391, endPoint y: 327, distance: 14.3
click at [389, 74] on html "multistate Loading..." at bounding box center [327, 72] width 432 height 3
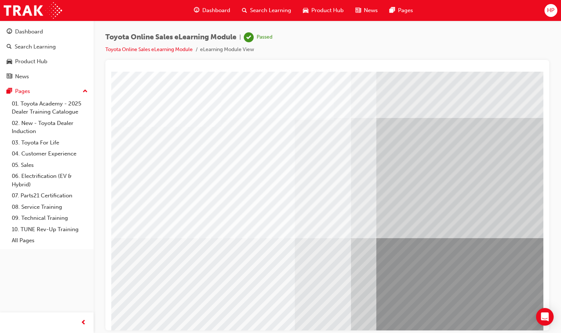
drag, startPoint x: 397, startPoint y: 332, endPoint x: 536, endPoint y: 335, distance: 138.8
click at [536, 332] on html "Your version of Internet Explorer is outdated and not supported. Please upgrade…" at bounding box center [280, 166] width 561 height 333
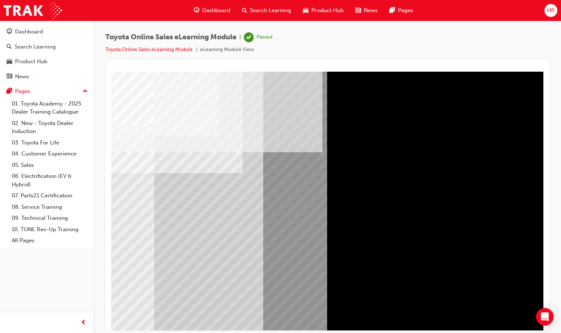
scroll to position [0, 0]
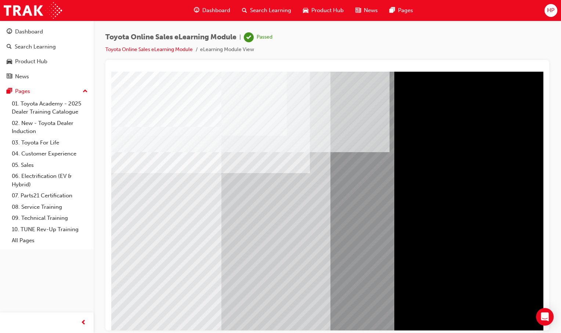
drag, startPoint x: 412, startPoint y: 161, endPoint x: 405, endPoint y: 168, distance: 9.6
drag, startPoint x: 193, startPoint y: 134, endPoint x: 229, endPoint y: 144, distance: 37.8
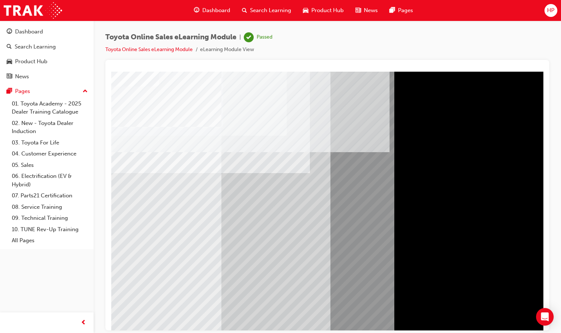
drag, startPoint x: 432, startPoint y: 119, endPoint x: 421, endPoint y: 244, distance: 125.7
click at [421, 242] on div at bounding box center [360, 203] width 499 height 264
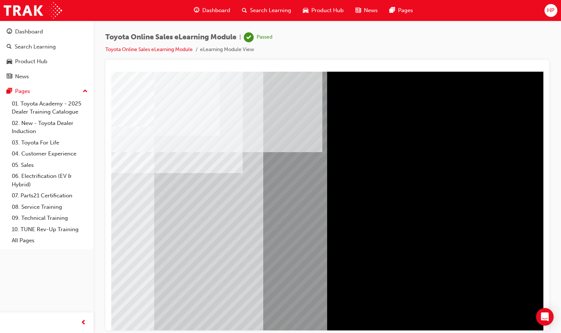
drag, startPoint x: 510, startPoint y: 267, endPoint x: 461, endPoint y: 207, distance: 77.2
click at [420, 239] on div at bounding box center [293, 203] width 499 height 264
drag, startPoint x: 504, startPoint y: 220, endPoint x: 497, endPoint y: 182, distance: 39.1
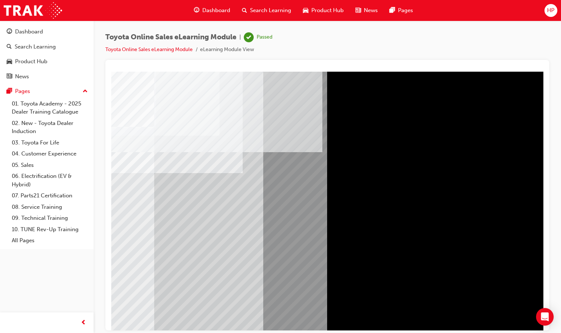
drag, startPoint x: 505, startPoint y: 124, endPoint x: 501, endPoint y: 169, distance: 45.0
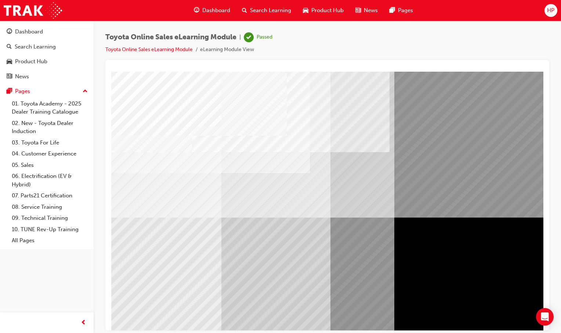
drag, startPoint x: 416, startPoint y: 279, endPoint x: 340, endPoint y: 265, distance: 77.0
drag, startPoint x: 224, startPoint y: 250, endPoint x: 227, endPoint y: 245, distance: 6.6
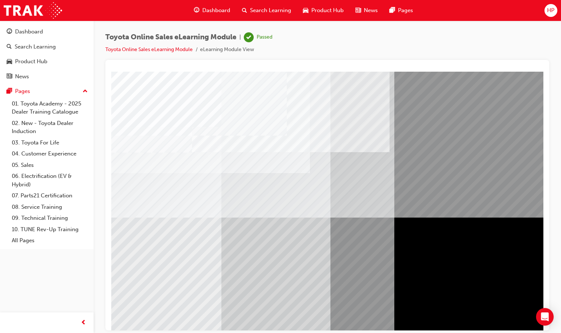
drag, startPoint x: 303, startPoint y: 319, endPoint x: 346, endPoint y: 322, distance: 43.8
click at [343, 323] on div at bounding box center [360, 203] width 499 height 264
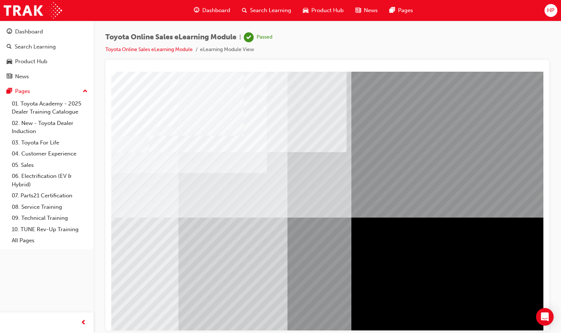
scroll to position [0, 73]
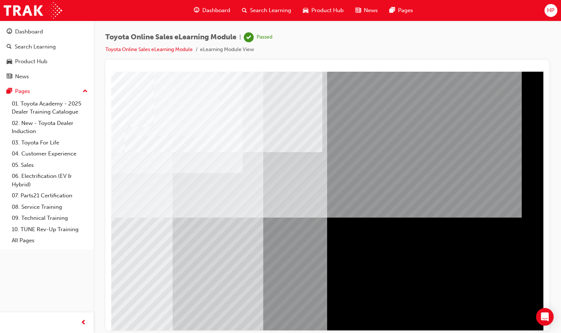
scroll to position [0, 0]
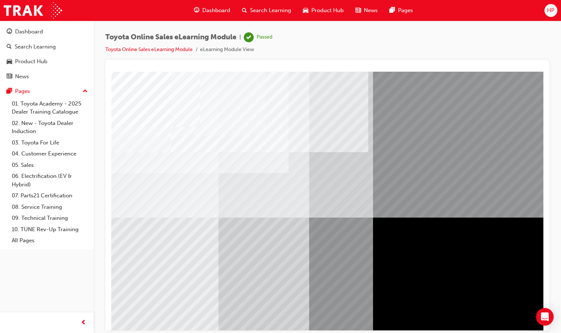
scroll to position [0, 73]
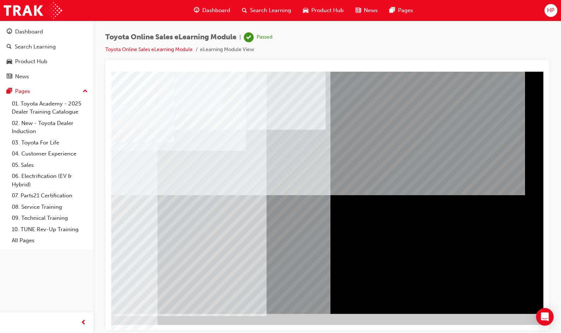
scroll to position [22, 73]
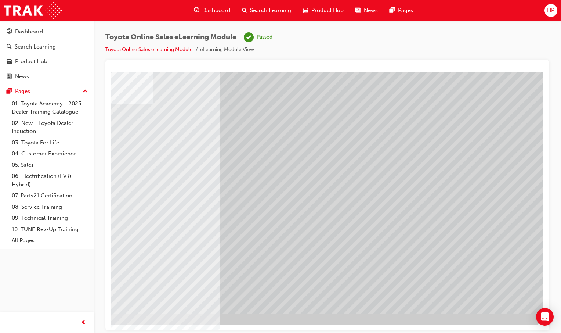
scroll to position [0, 0]
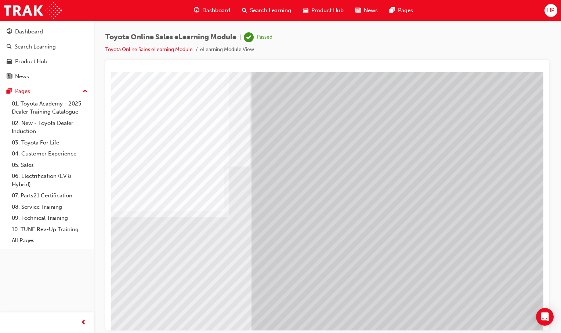
scroll to position [0, 73]
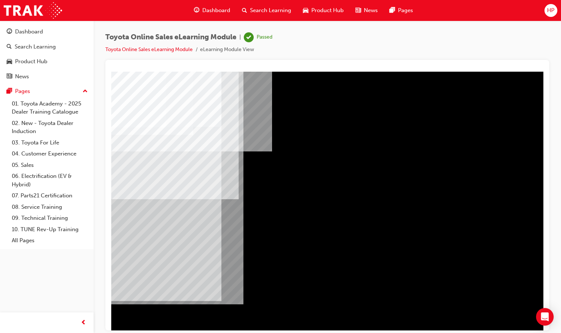
drag, startPoint x: 330, startPoint y: 154, endPoint x: 354, endPoint y: 177, distance: 33.2
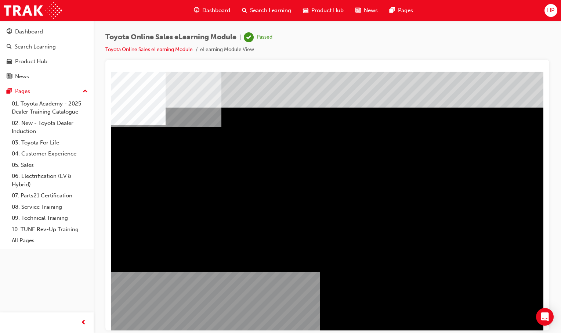
drag, startPoint x: 370, startPoint y: 329, endPoint x: 214, endPoint y: 307, distance: 158.0
click at [214, 74] on html "multistate Loading..." at bounding box center [327, 72] width 432 height 3
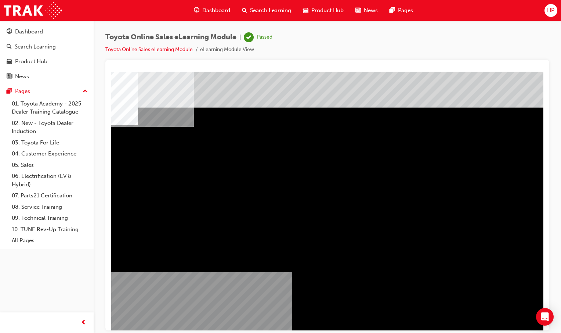
scroll to position [0, 21]
drag, startPoint x: 389, startPoint y: 323, endPoint x: 461, endPoint y: 322, distance: 72.0
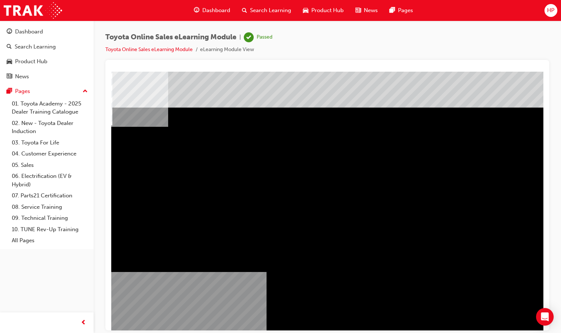
scroll to position [0, 53]
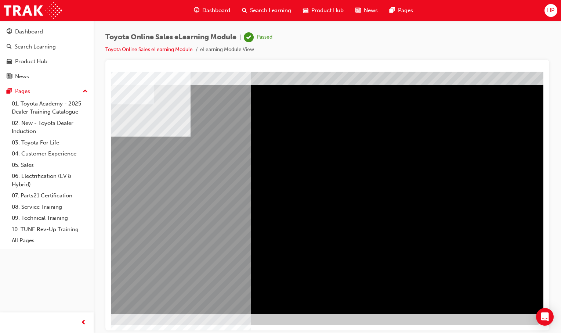
scroll to position [0, 0]
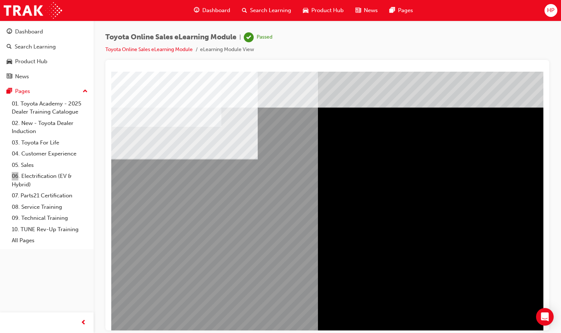
drag, startPoint x: 386, startPoint y: 199, endPoint x: 482, endPoint y: 331, distance: 163.7
click at [482, 74] on html "multistate Loading..." at bounding box center [327, 72] width 432 height 3
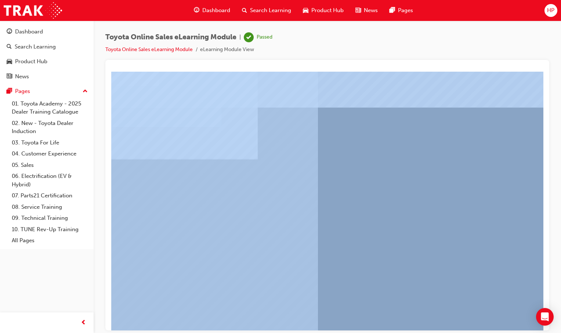
drag, startPoint x: 593, startPoint y: 402, endPoint x: 501, endPoint y: 325, distance: 119.1
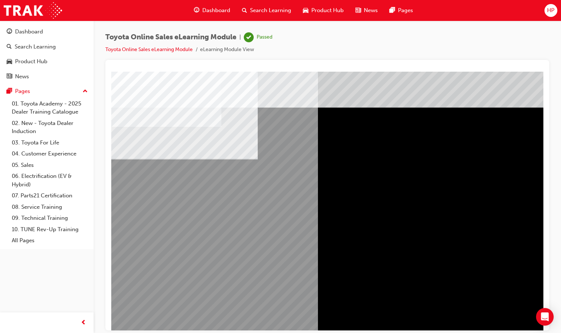
click at [485, 322] on div "multistate" at bounding box center [360, 203] width 499 height 264
drag, startPoint x: 453, startPoint y: 331, endPoint x: 492, endPoint y: 331, distance: 38.5
click at [492, 331] on div "Toyota Online Sales eLearning Module | Passed Toyota Online Sales eLearning Mod…" at bounding box center [280, 166] width 561 height 333
drag, startPoint x: 465, startPoint y: 329, endPoint x: 429, endPoint y: 402, distance: 81.6
drag, startPoint x: 340, startPoint y: 321, endPoint x: 371, endPoint y: 322, distance: 31.2
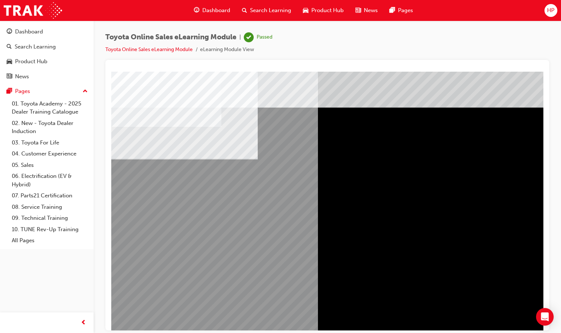
drag, startPoint x: 476, startPoint y: 403, endPoint x: 399, endPoint y: 326, distance: 108.8
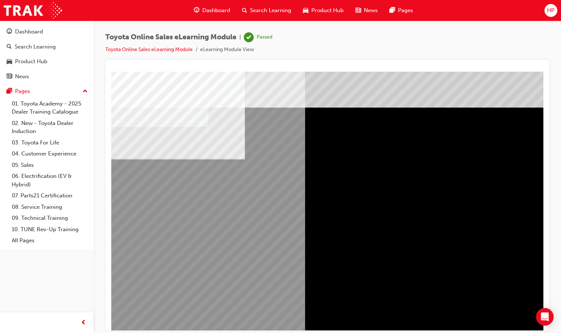
scroll to position [0, 10]
drag, startPoint x: 156, startPoint y: 196, endPoint x: 196, endPoint y: 197, distance: 39.7
drag, startPoint x: 461, startPoint y: 178, endPoint x: 459, endPoint y: 185, distance: 6.6
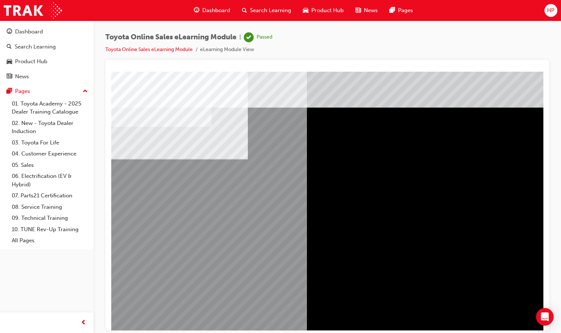
scroll to position [0, 73]
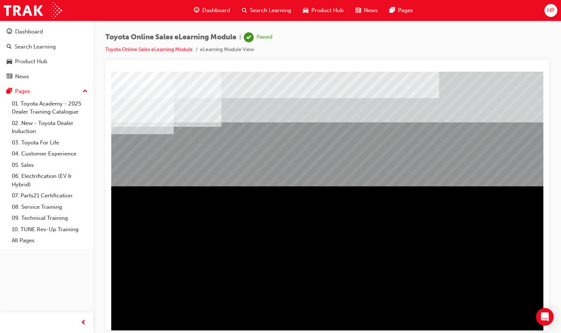
scroll to position [22, 0]
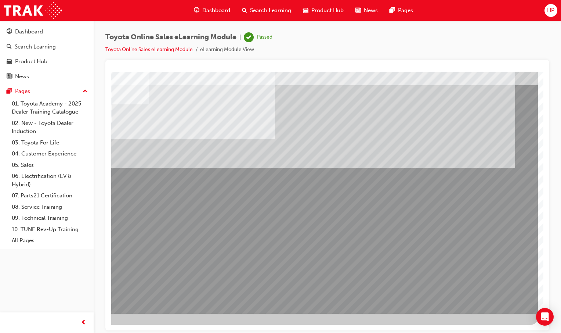
scroll to position [0, 0]
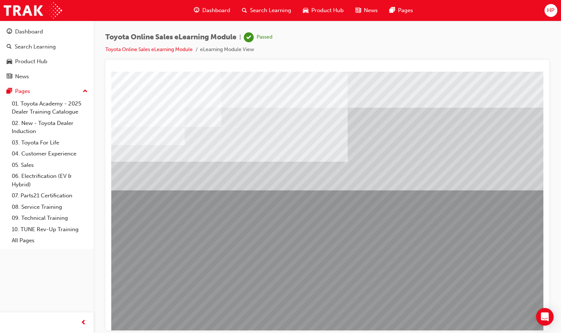
drag, startPoint x: 156, startPoint y: 246, endPoint x: 161, endPoint y: 245, distance: 5.2
drag, startPoint x: 354, startPoint y: 323, endPoint x: 400, endPoint y: 320, distance: 46.0
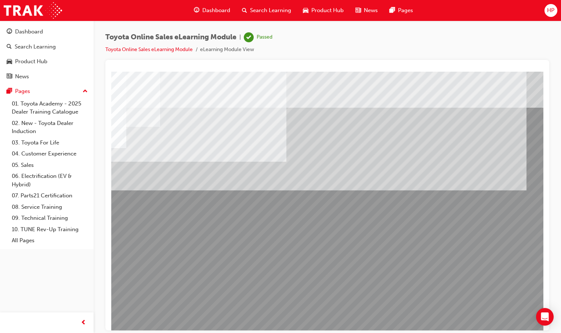
scroll to position [0, 73]
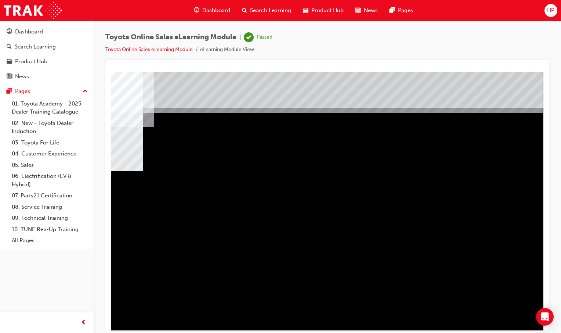
scroll to position [0, 0]
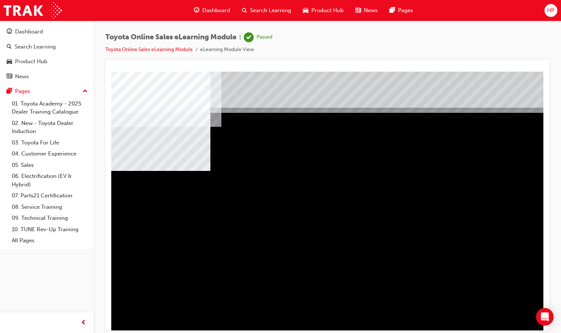
drag, startPoint x: 257, startPoint y: 230, endPoint x: 325, endPoint y: 245, distance: 69.9
drag, startPoint x: 229, startPoint y: 238, endPoint x: 238, endPoint y: 238, distance: 8.8
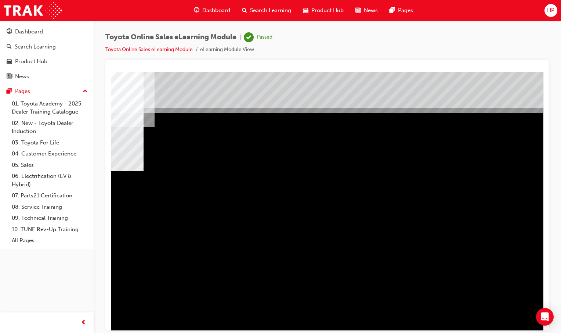
scroll to position [0, 68]
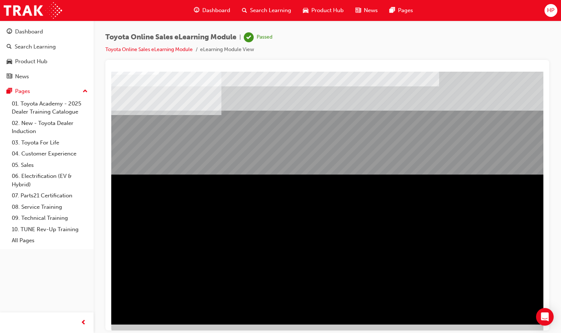
scroll to position [22, 0]
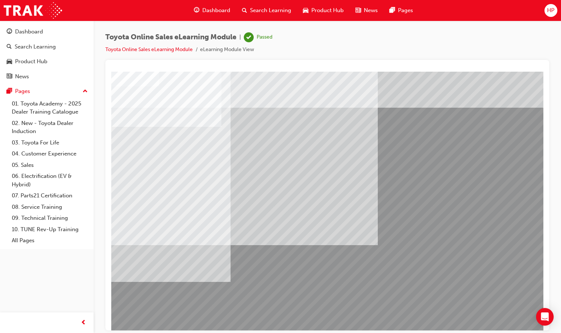
drag, startPoint x: 511, startPoint y: 403, endPoint x: 389, endPoint y: 316, distance: 149.5
drag, startPoint x: 492, startPoint y: 402, endPoint x: 387, endPoint y: 327, distance: 128.5
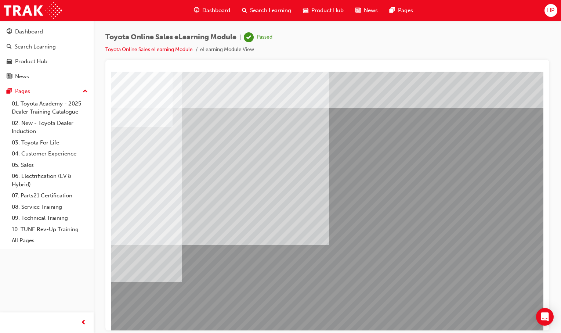
scroll to position [0, 73]
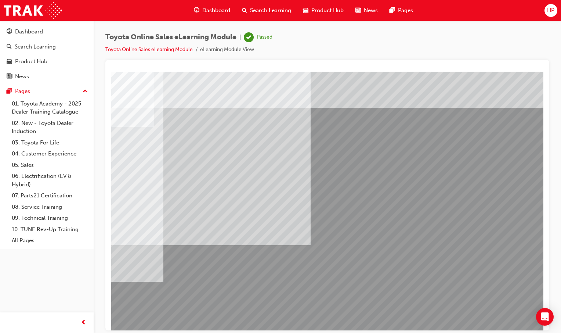
drag, startPoint x: 481, startPoint y: 321, endPoint x: 484, endPoint y: 313, distance: 8.1
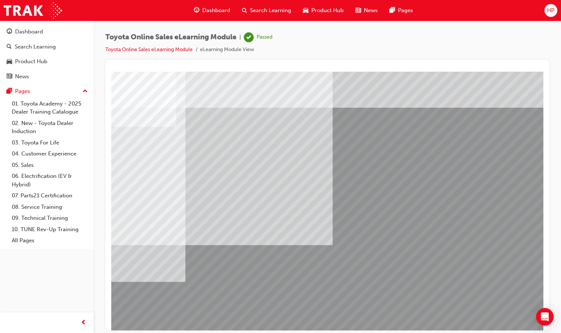
scroll to position [0, 71]
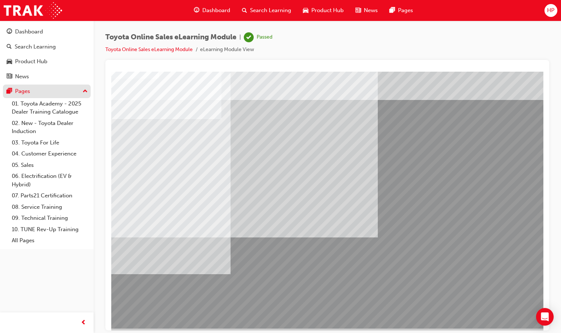
scroll to position [0, 0]
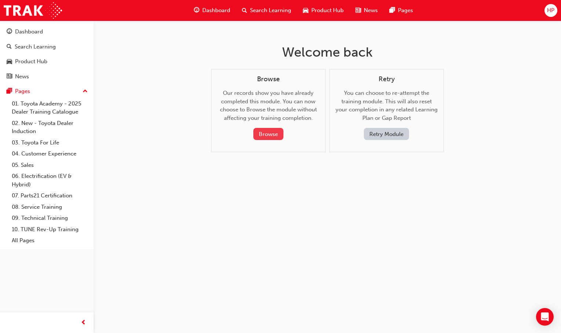
click at [263, 130] on button "Browse" at bounding box center [268, 134] width 30 height 12
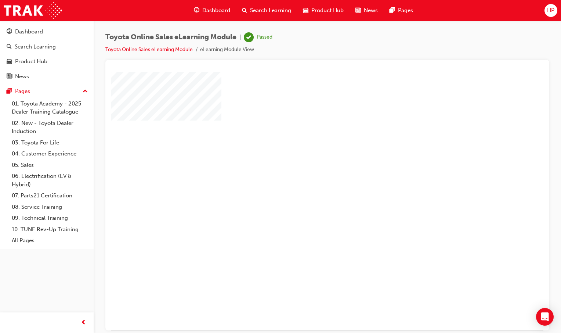
scroll to position [22, 0]
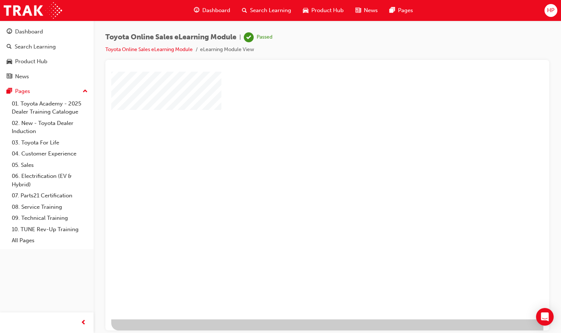
click at [317, 156] on div at bounding box center [360, 186] width 499 height 264
click at [306, 162] on div "play" at bounding box center [306, 162] width 0 height 0
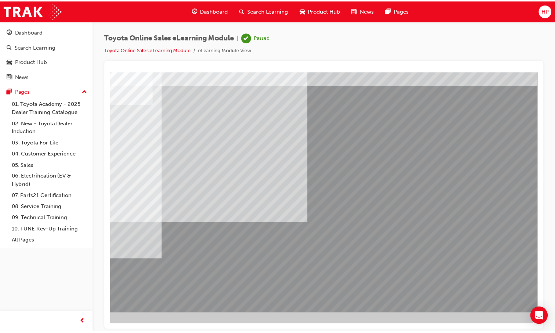
scroll to position [22, 73]
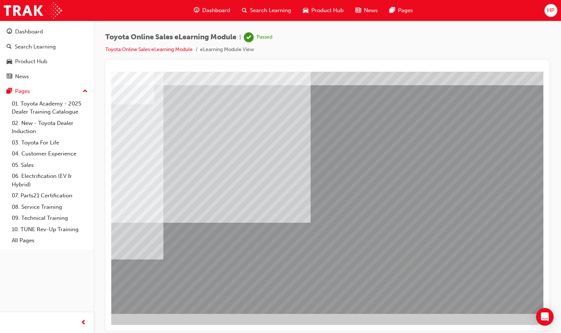
click at [213, 8] on span "Dashboard" at bounding box center [216, 10] width 28 height 8
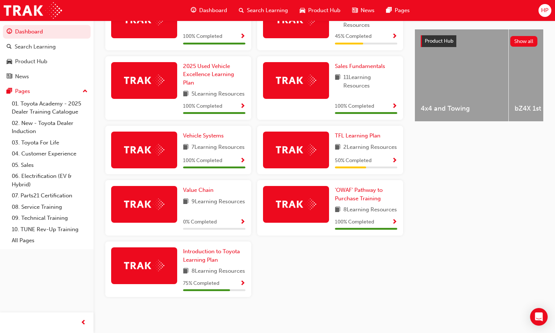
scroll to position [312, 0]
click at [242, 281] on span "Show Progress" at bounding box center [243, 283] width 6 height 7
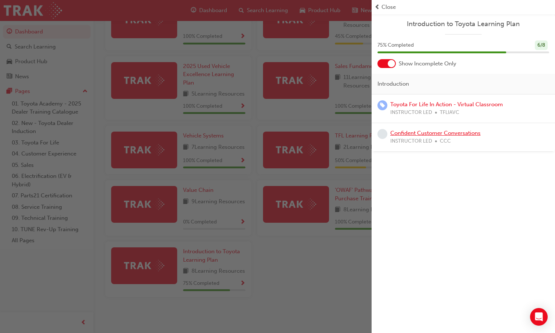
click at [444, 135] on link "Confident Customer Conversations" at bounding box center [436, 133] width 90 height 7
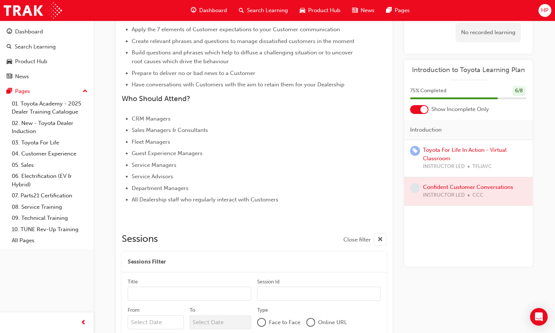
scroll to position [321, 0]
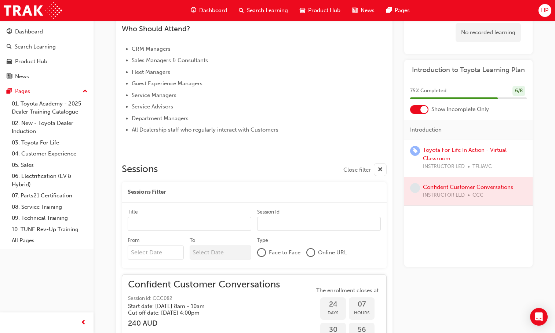
drag, startPoint x: 442, startPoint y: 188, endPoint x: 435, endPoint y: 186, distance: 6.8
click at [442, 188] on div at bounding box center [469, 191] width 128 height 28
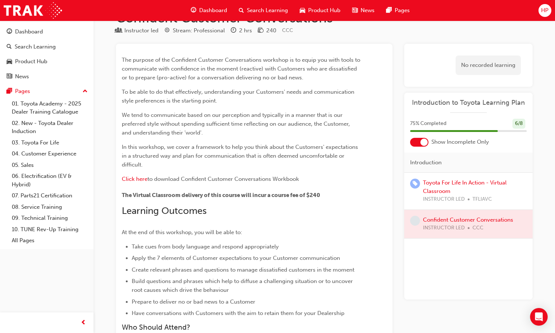
scroll to position [0, 0]
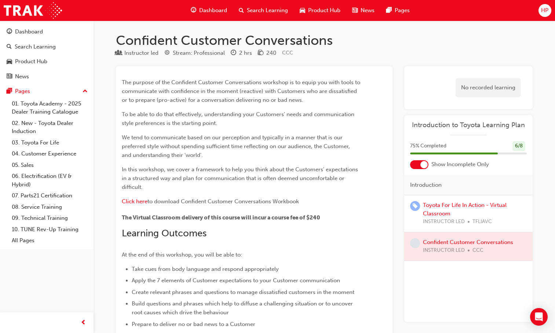
click at [442, 198] on div "Toyota For Life In Action - Virtual Classroom INSTRUCTOR LED TFLIAVC" at bounding box center [469, 213] width 128 height 37
click at [456, 237] on div at bounding box center [469, 246] width 128 height 28
click at [448, 208] on link "Toyota For Life In Action - Virtual Classroom" at bounding box center [465, 209] width 84 height 15
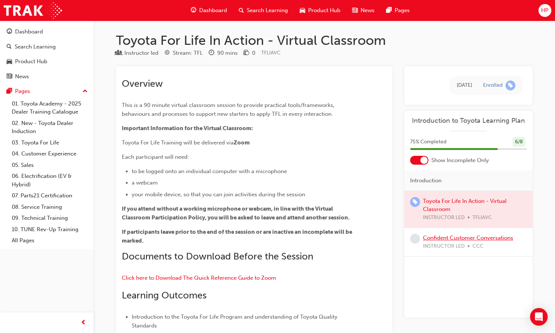
click at [448, 238] on link "Confident Customer Conversations" at bounding box center [468, 237] width 90 height 7
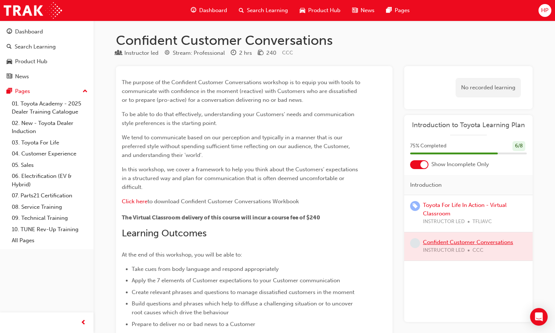
click at [448, 238] on div at bounding box center [469, 246] width 128 height 28
click at [445, 207] on link "Toyota For Life In Action - Virtual Classroom" at bounding box center [465, 209] width 84 height 15
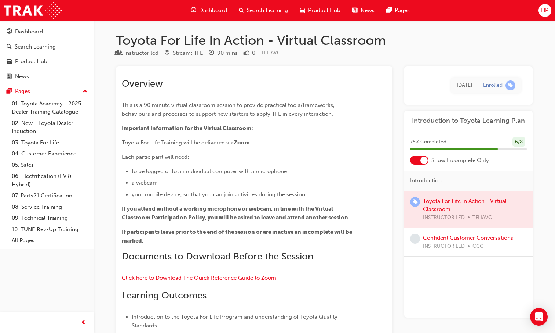
click at [195, 13] on span "guage-icon" at bounding box center [194, 10] width 6 height 9
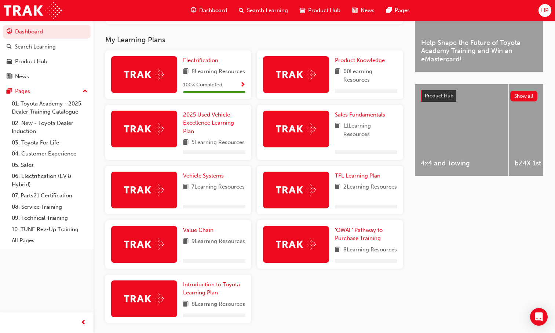
scroll to position [184, 0]
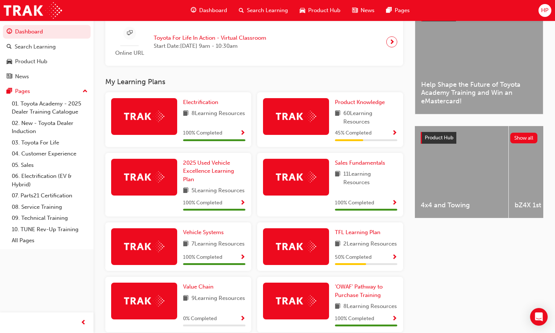
click at [388, 138] on div "45 % Completed" at bounding box center [366, 132] width 62 height 9
click at [394, 136] on span "Show Progress" at bounding box center [395, 133] width 6 height 7
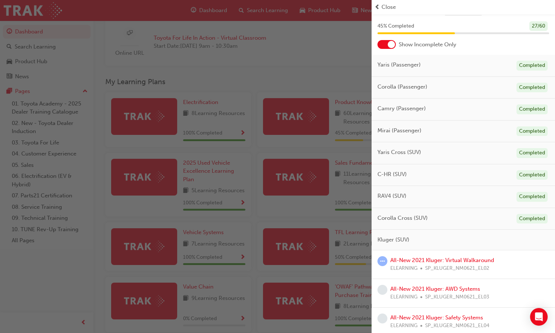
scroll to position [37, 0]
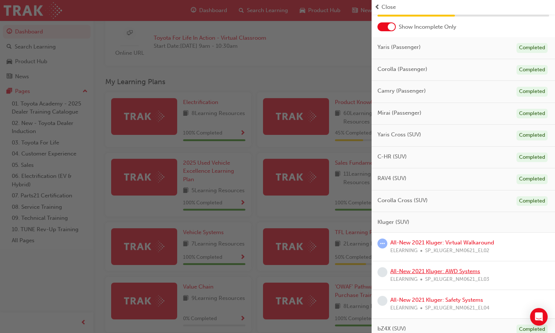
click at [439, 272] on link "All-New 2021 Kluger: AWD Systems" at bounding box center [436, 271] width 90 height 7
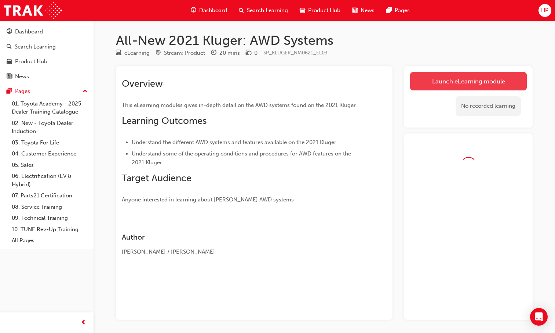
click at [451, 85] on link "Launch eLearning module" at bounding box center [468, 81] width 117 height 18
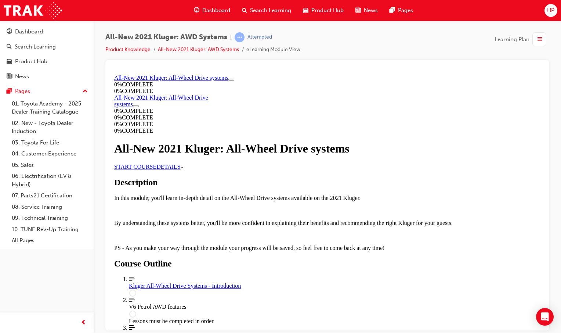
scroll to position [0, 0]
click at [156, 168] on link "START COURSE" at bounding box center [135, 166] width 42 height 6
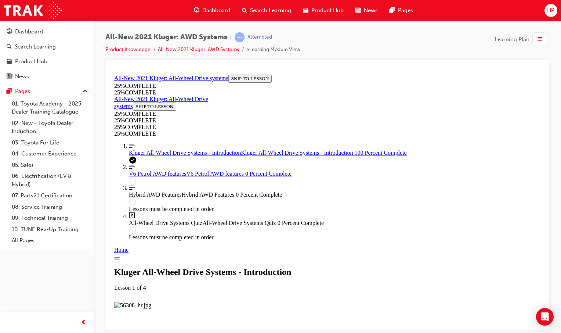
scroll to position [800, 0]
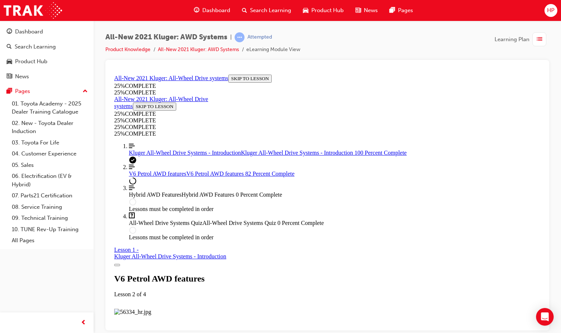
scroll to position [3039, 0]
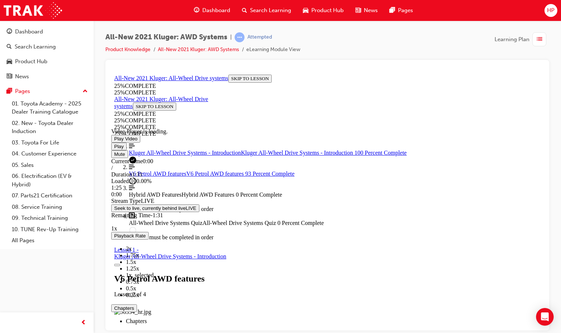
scroll to position [3028, 0]
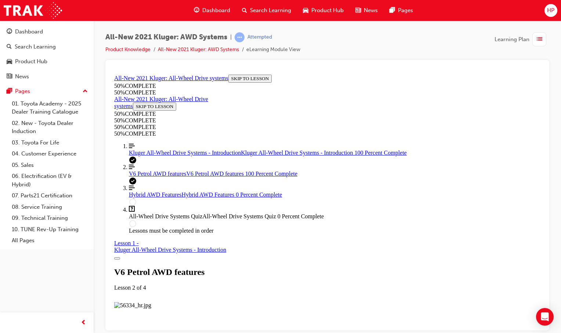
scroll to position [3388, 0]
drag, startPoint x: 302, startPoint y: 160, endPoint x: 383, endPoint y: 177, distance: 82.2
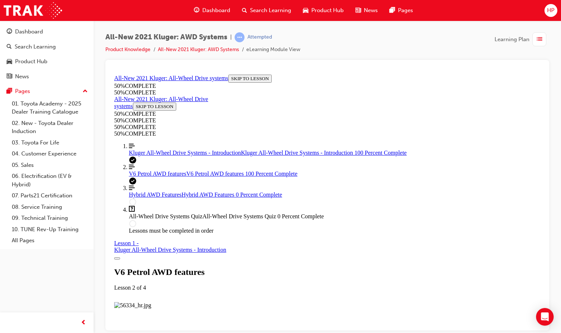
drag, startPoint x: 383, startPoint y: 176, endPoint x: 377, endPoint y: 203, distance: 27.4
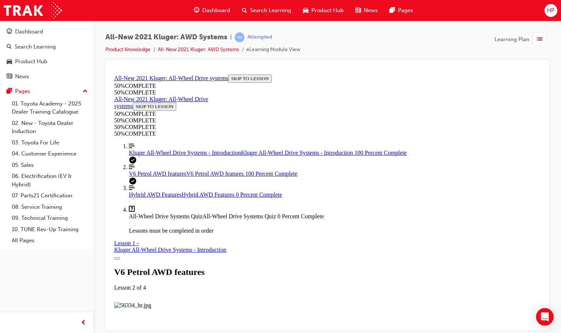
scroll to position [3498, 0]
drag, startPoint x: 389, startPoint y: 225, endPoint x: 378, endPoint y: 240, distance: 18.1
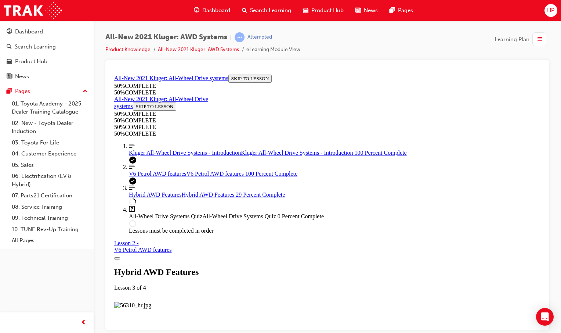
scroll to position [110, 0]
click at [151, 301] on img "Lesson Content" at bounding box center [132, 304] width 37 height 7
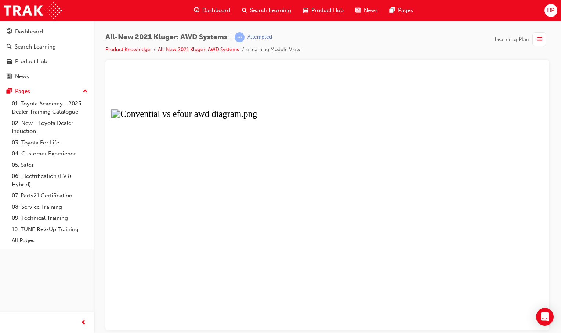
click at [341, 243] on button "Unzoom image" at bounding box center [327, 200] width 432 height 258
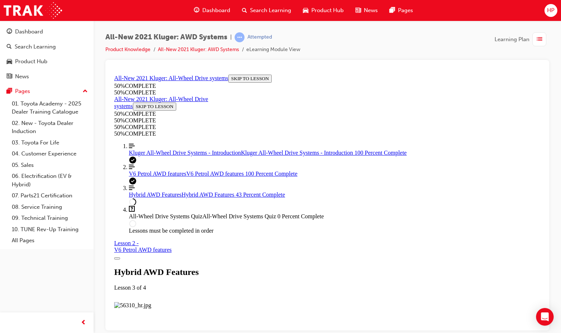
scroll to position [477, 0]
drag, startPoint x: 268, startPoint y: 134, endPoint x: 302, endPoint y: 123, distance: 36.0
drag, startPoint x: 302, startPoint y: 123, endPoint x: 244, endPoint y: 126, distance: 58.0
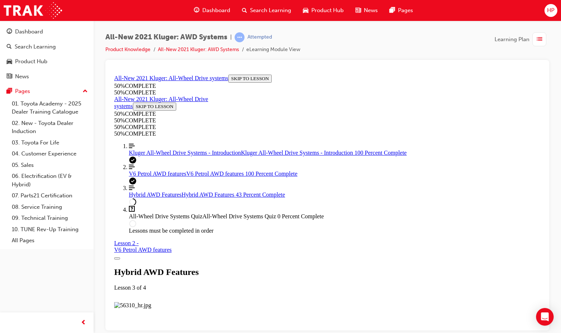
drag, startPoint x: 252, startPoint y: 130, endPoint x: 424, endPoint y: 137, distance: 172.3
drag, startPoint x: 424, startPoint y: 137, endPoint x: 402, endPoint y: 142, distance: 23.3
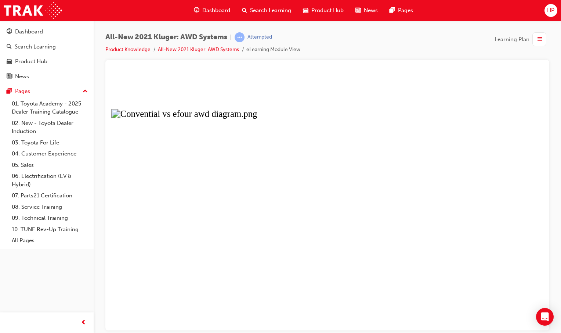
click at [346, 148] on button "Unzoom image" at bounding box center [327, 200] width 432 height 258
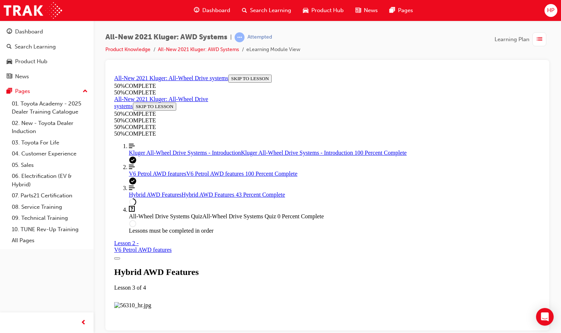
scroll to position [698, 0]
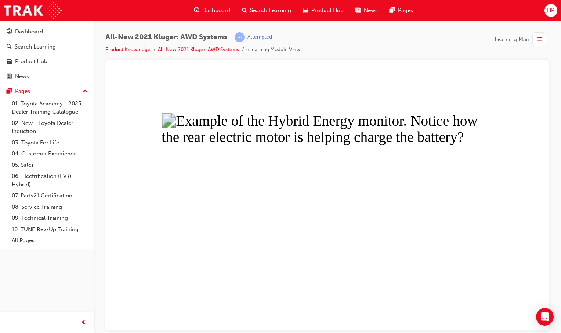
click at [316, 190] on button "Unzoom image" at bounding box center [327, 200] width 432 height 258
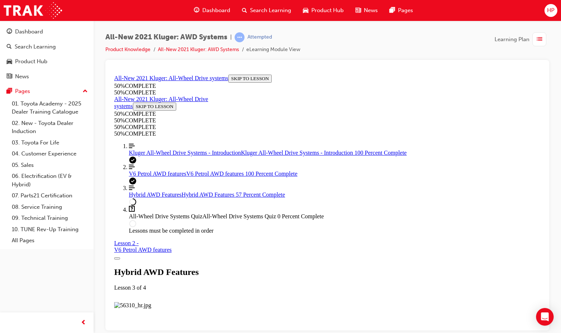
scroll to position [881, 0]
drag, startPoint x: 495, startPoint y: 280, endPoint x: 494, endPoint y: 284, distance: 3.7
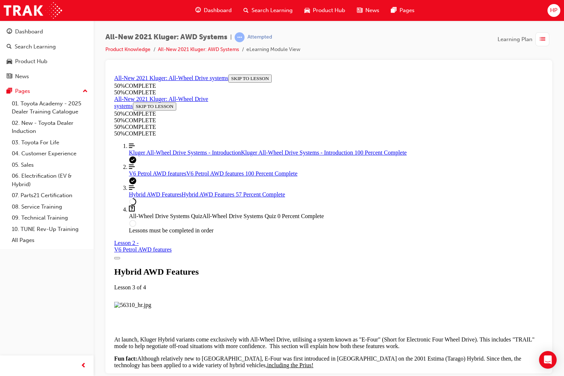
drag, startPoint x: 644, startPoint y: 432, endPoint x: 642, endPoint y: 403, distance: 28.8
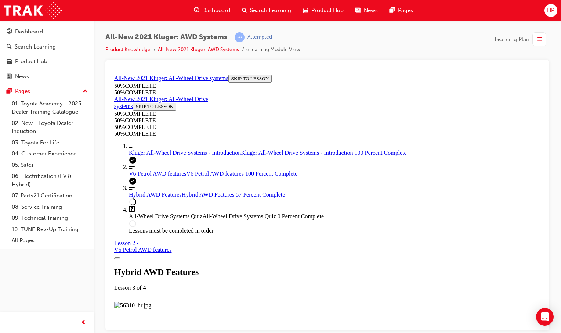
drag, startPoint x: 517, startPoint y: 279, endPoint x: 629, endPoint y: 378, distance: 149.9
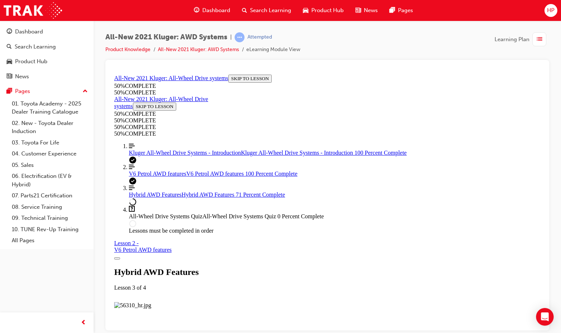
scroll to position [1065, 0]
drag, startPoint x: 438, startPoint y: 297, endPoint x: 421, endPoint y: 290, distance: 18.4
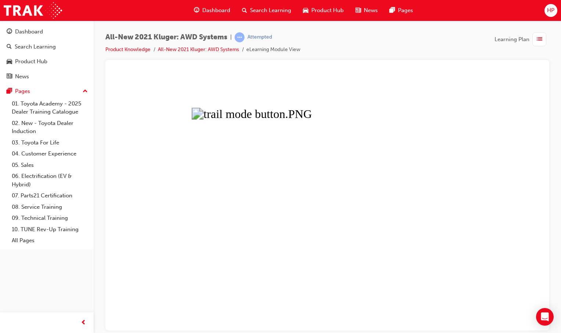
click at [367, 276] on button "Unzoom image" at bounding box center [327, 200] width 432 height 258
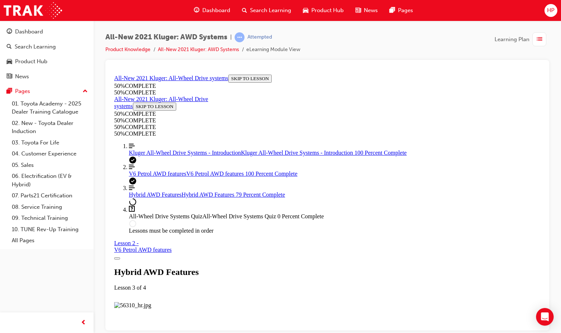
scroll to position [1615, 0]
drag, startPoint x: 385, startPoint y: 235, endPoint x: 383, endPoint y: 238, distance: 3.8
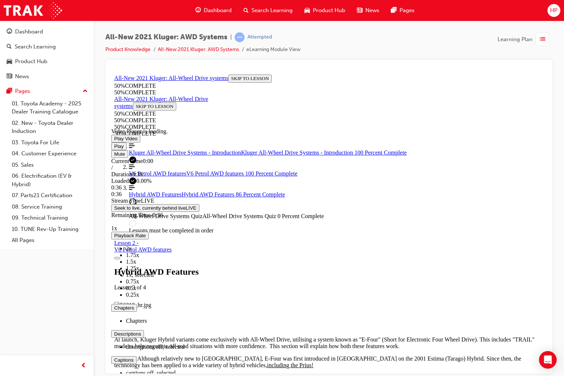
drag, startPoint x: 641, startPoint y: 430, endPoint x: 636, endPoint y: 430, distance: 5.5
click at [546, 332] on div "Play Mute Current Time 0:00 / Duration 0:36 Loaded : 100.00% 0:36 0:36 Stream T…" at bounding box center [328, 272] width 435 height 261
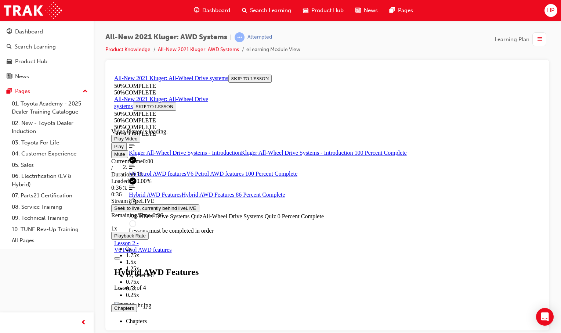
scroll to position [1687, 0]
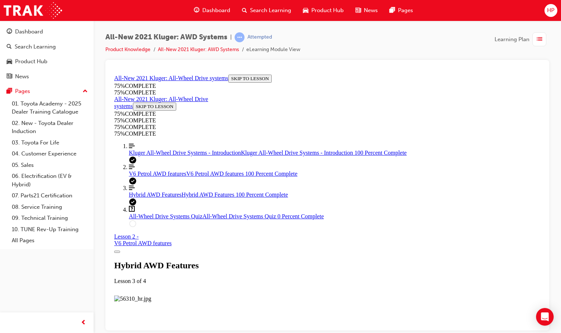
scroll to position [1937, 0]
drag, startPoint x: 307, startPoint y: 173, endPoint x: 312, endPoint y: 176, distance: 6.4
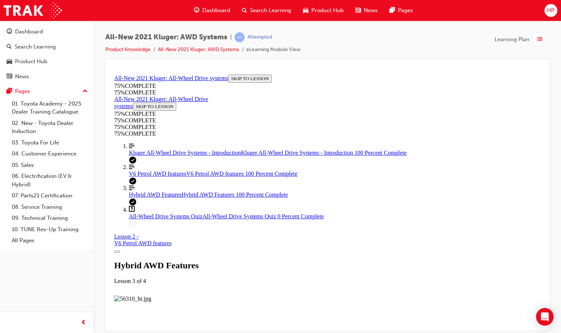
drag, startPoint x: 381, startPoint y: 278, endPoint x: 380, endPoint y: 270, distance: 7.7
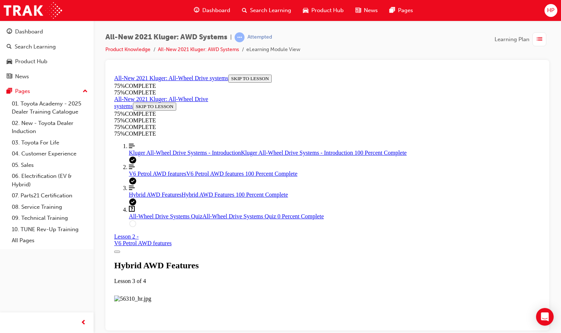
drag, startPoint x: 362, startPoint y: 304, endPoint x: 360, endPoint y: 313, distance: 9.2
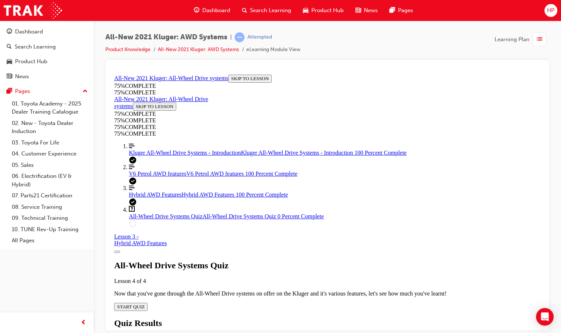
scroll to position [32, 0]
click at [316, 279] on div "All-Wheel Drive Systems Quiz Lesson 4 of 4 Now that you've gone through the All…" at bounding box center [327, 285] width 426 height 50
drag, startPoint x: 316, startPoint y: 279, endPoint x: 278, endPoint y: 279, distance: 38.5
click at [275, 278] on div "All-Wheel Drive Systems Quiz Lesson 4 of 4 Now that you've gone through the All…" at bounding box center [327, 285] width 426 height 50
click at [289, 275] on div "All-Wheel Drive Systems Quiz Lesson 4 of 4 Now that you've gone through the All…" at bounding box center [327, 285] width 426 height 50
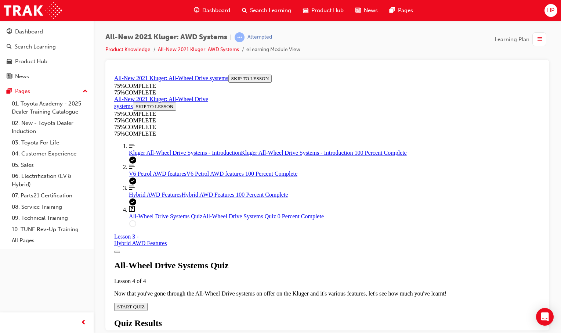
click at [314, 276] on div "All-Wheel Drive Systems Quiz Lesson 4 of 4 Now that you've gone through the All…" at bounding box center [327, 285] width 426 height 50
click at [148, 302] on button "START QUIZ" at bounding box center [130, 306] width 33 height 8
drag, startPoint x: 317, startPoint y: 179, endPoint x: 310, endPoint y: 154, distance: 25.8
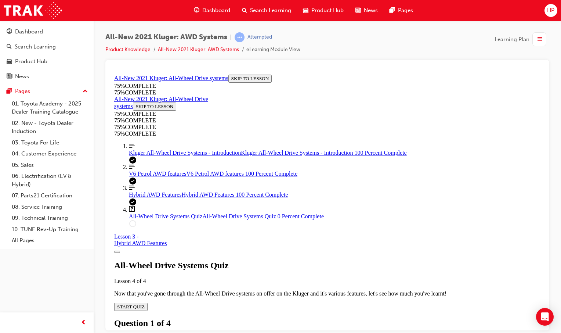
scroll to position [83, 0]
drag, startPoint x: 359, startPoint y: 202, endPoint x: 340, endPoint y: 232, distance: 35.6
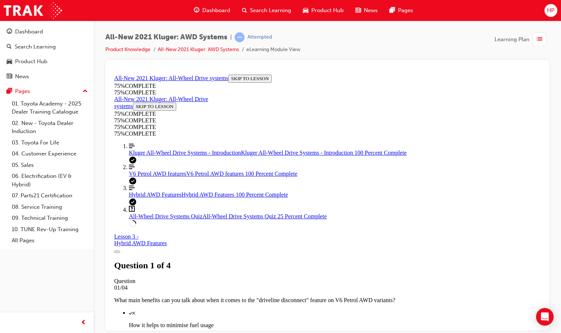
scroll to position [90, 0]
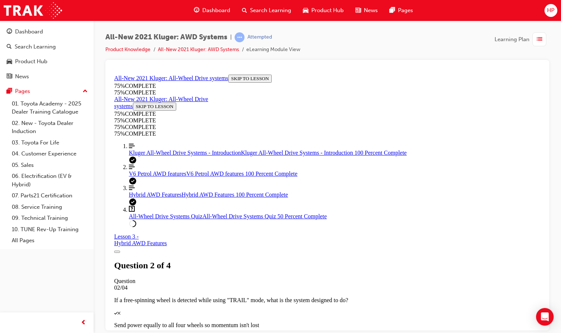
scroll to position [206, 0]
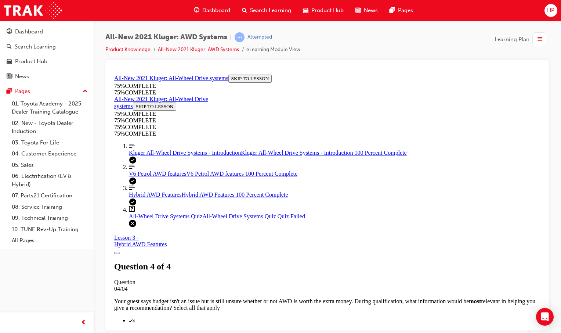
scroll to position [121, 0]
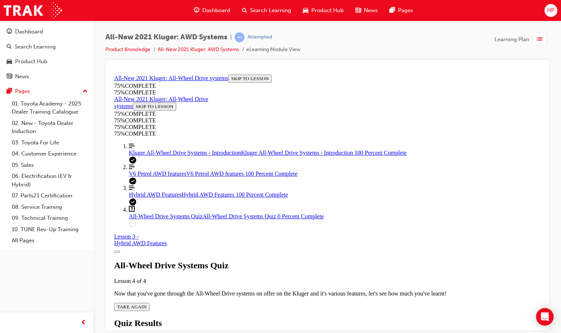
scroll to position [32, 0]
click at [322, 287] on div "All-Wheel Drive Systems Quiz Lesson 4 of 4 Now that you've gone through the All…" at bounding box center [327, 285] width 426 height 50
click at [149, 302] on button "TAKE AGAIN" at bounding box center [131, 306] width 35 height 8
drag, startPoint x: 408, startPoint y: 166, endPoint x: 561, endPoint y: 166, distance: 153.5
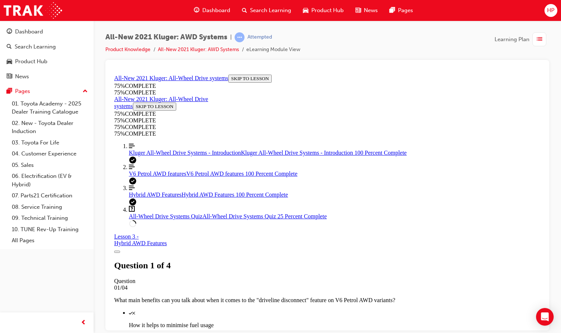
drag, startPoint x: 258, startPoint y: 228, endPoint x: 265, endPoint y: 224, distance: 7.9
drag, startPoint x: 363, startPoint y: 268, endPoint x: 333, endPoint y: 248, distance: 35.8
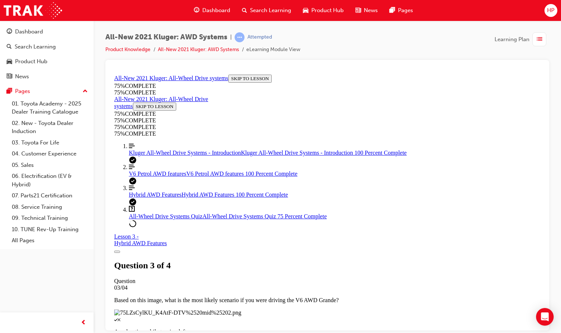
scroll to position [100, 0]
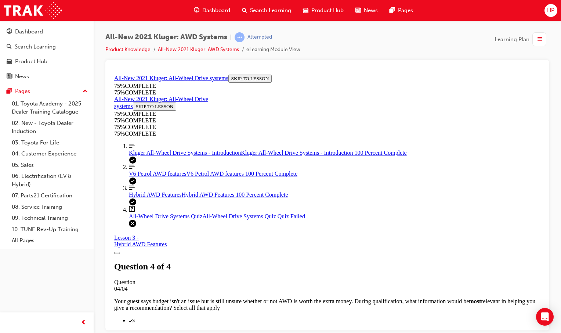
scroll to position [121, 0]
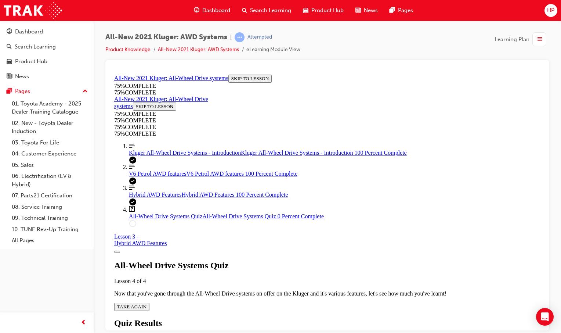
scroll to position [32, 0]
click at [146, 303] on span "TAKE AGAIN" at bounding box center [131, 306] width 29 height 6
drag, startPoint x: 304, startPoint y: 184, endPoint x: 455, endPoint y: 176, distance: 151.1
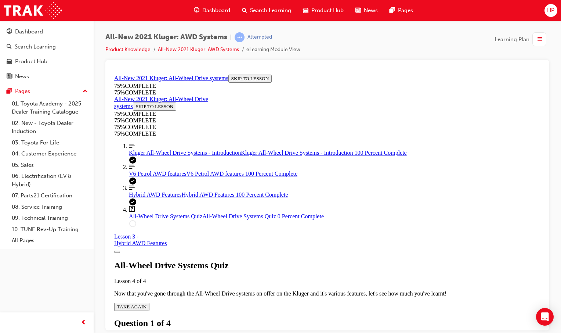
drag, startPoint x: 295, startPoint y: 191, endPoint x: 312, endPoint y: 188, distance: 17.9
drag, startPoint x: 312, startPoint y: 188, endPoint x: 354, endPoint y: 179, distance: 42.8
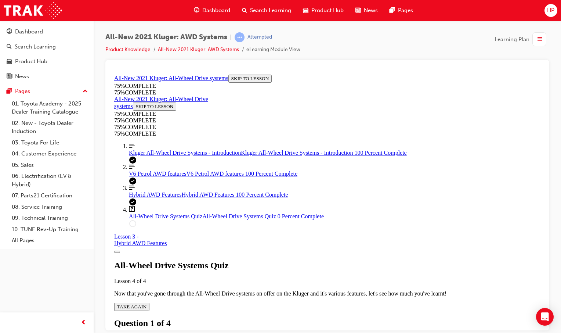
drag, startPoint x: 354, startPoint y: 179, endPoint x: 318, endPoint y: 179, distance: 36.0
drag, startPoint x: 283, startPoint y: 210, endPoint x: 301, endPoint y: 199, distance: 20.9
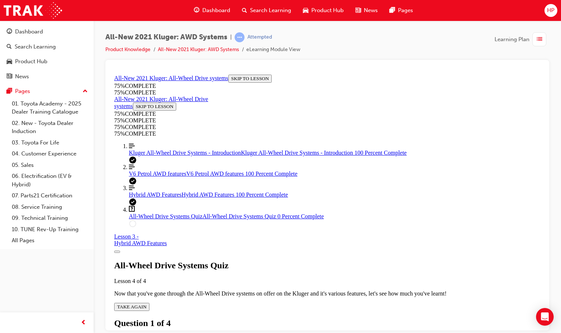
drag, startPoint x: 301, startPoint y: 199, endPoint x: 304, endPoint y: 202, distance: 3.9
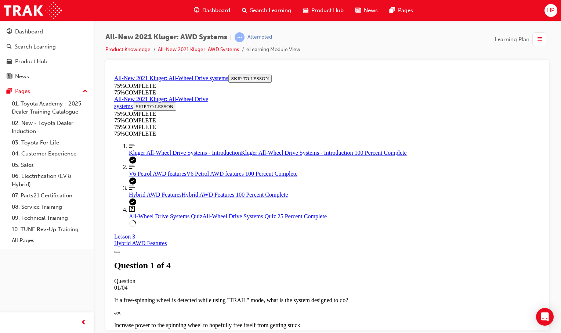
scroll to position [206, 0]
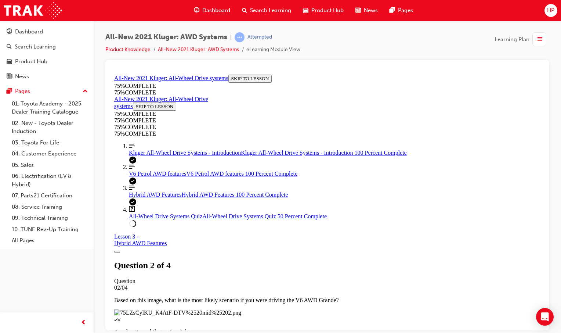
scroll to position [137, 0]
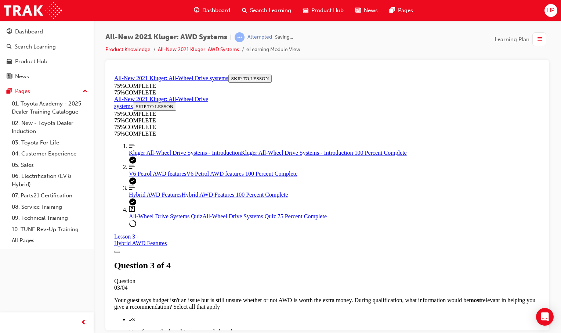
scroll to position [27, 0]
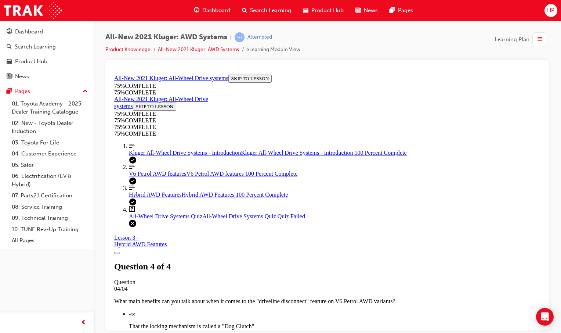
scroll to position [121, 0]
drag, startPoint x: 368, startPoint y: 277, endPoint x: 331, endPoint y: 267, distance: 38.5
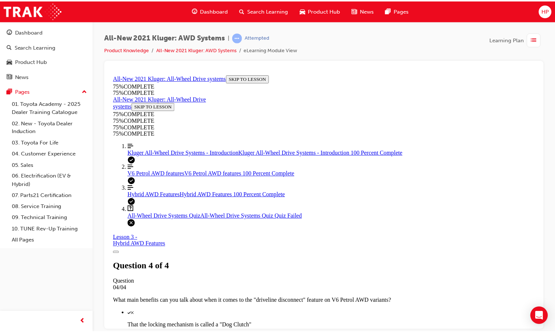
scroll to position [32, 0]
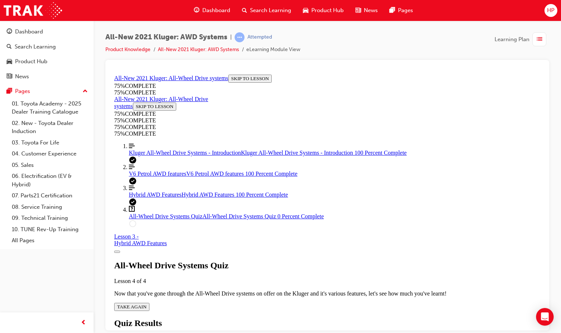
click at [202, 8] on span "Dashboard" at bounding box center [216, 10] width 28 height 8
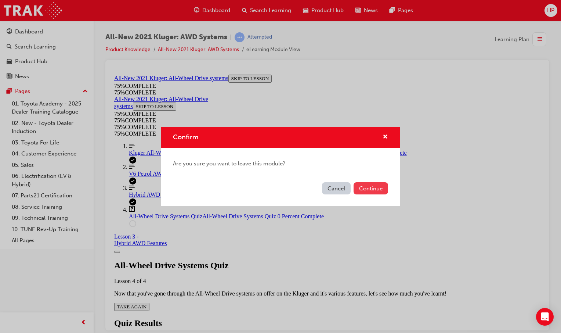
click at [363, 189] on button "Continue" at bounding box center [371, 188] width 35 height 12
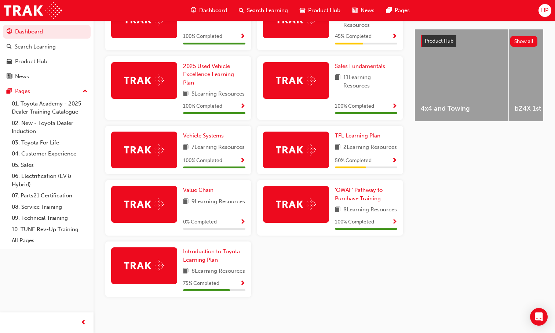
scroll to position [239, 0]
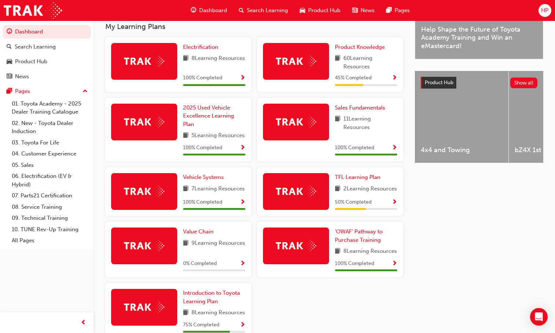
click at [395, 206] on span "Show Progress" at bounding box center [395, 202] width 6 height 7
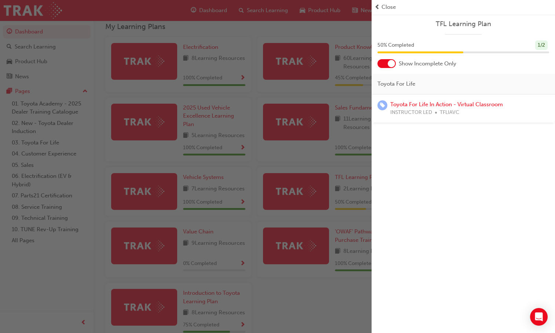
click at [358, 202] on div "button" at bounding box center [186, 166] width 372 height 333
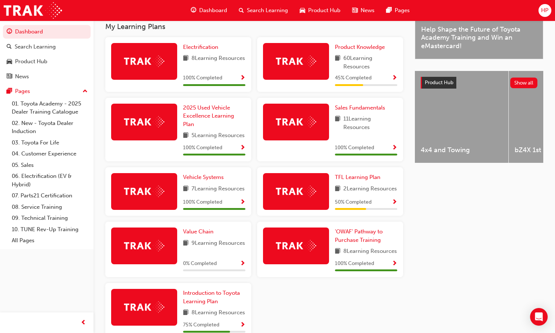
drag, startPoint x: 391, startPoint y: 220, endPoint x: 394, endPoint y: 217, distance: 4.2
click at [392, 207] on div "50 % Completed" at bounding box center [366, 202] width 62 height 9
click at [391, 207] on div "50 % Completed" at bounding box center [366, 202] width 62 height 9
click at [401, 216] on div "TFL Learning Plan 2 Learning Resources 50 % Completed" at bounding box center [330, 191] width 146 height 48
click at [397, 206] on span "Show Progress" at bounding box center [395, 202] width 6 height 7
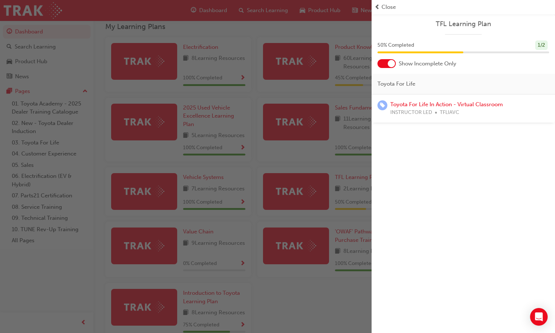
click at [347, 173] on div "button" at bounding box center [186, 166] width 372 height 333
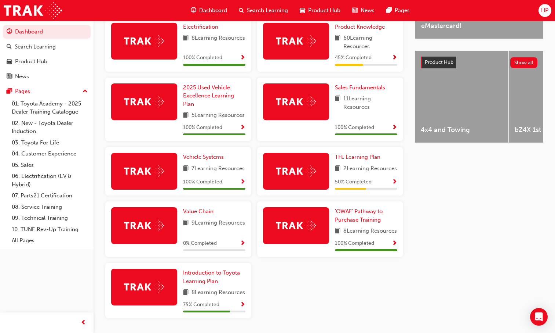
scroll to position [312, 0]
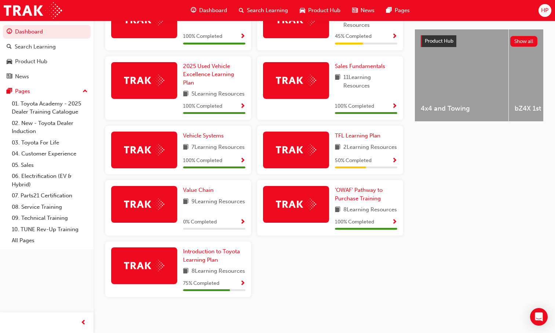
click at [243, 283] on span "Show Progress" at bounding box center [243, 283] width 6 height 7
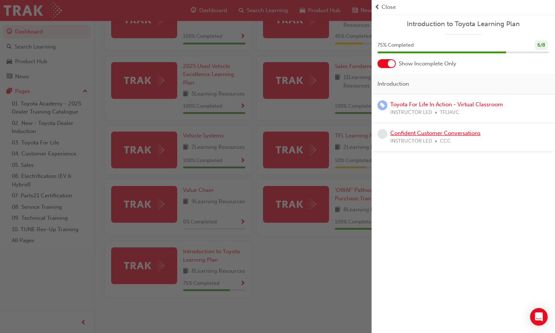
click at [447, 133] on link "Confident Customer Conversations" at bounding box center [436, 133] width 90 height 7
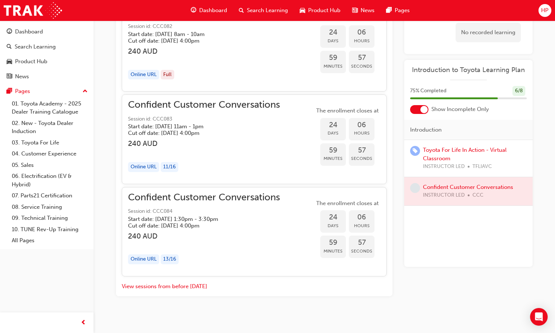
scroll to position [594, 0]
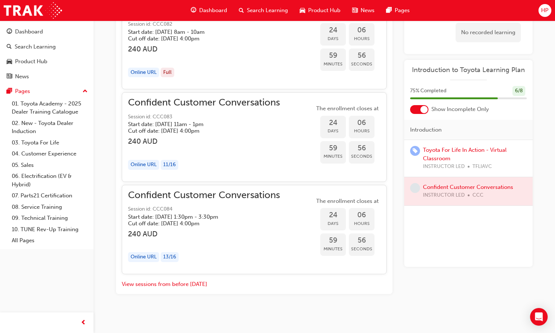
click at [435, 185] on div at bounding box center [469, 191] width 128 height 28
click at [427, 185] on div at bounding box center [469, 191] width 128 height 28
click at [429, 188] on div at bounding box center [469, 191] width 128 height 28
drag, startPoint x: 430, startPoint y: 188, endPoint x: 435, endPoint y: 186, distance: 5.9
click at [432, 188] on div at bounding box center [469, 191] width 128 height 28
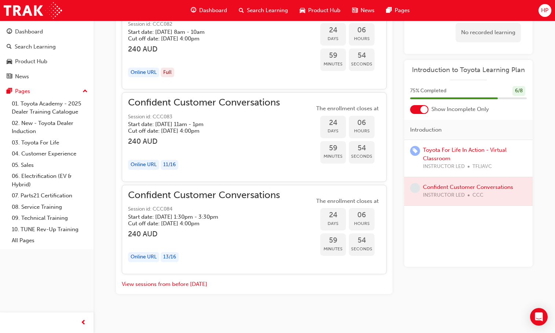
click at [437, 186] on div at bounding box center [469, 191] width 128 height 28
click at [443, 184] on div at bounding box center [469, 191] width 128 height 28
click at [456, 157] on div "Toyota For Life In Action - Virtual Classroom INSTRUCTOR LED TFLIAVC" at bounding box center [475, 158] width 104 height 25
click at [447, 156] on link "Toyota For Life In Action - Virtual Classroom" at bounding box center [465, 153] width 84 height 15
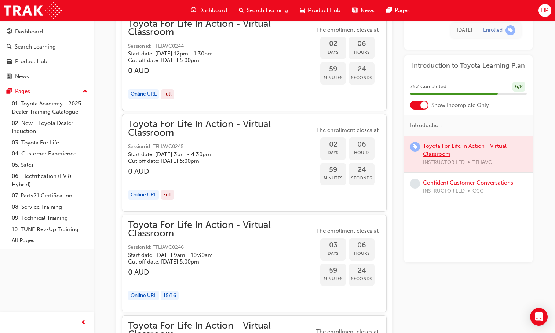
scroll to position [1133, 0]
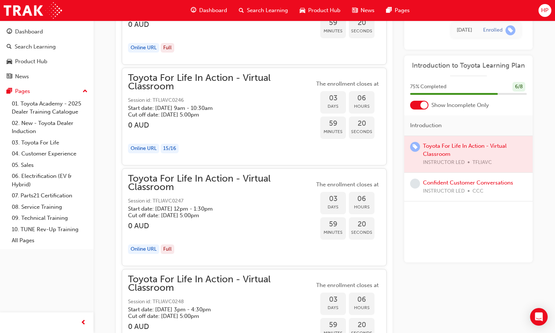
click at [149, 144] on div "Online URL" at bounding box center [143, 149] width 31 height 10
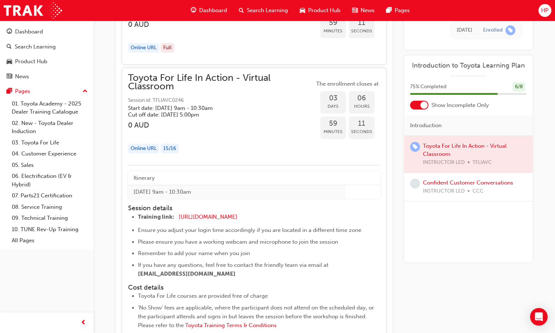
click at [223, 7] on span "Dashboard" at bounding box center [213, 10] width 28 height 8
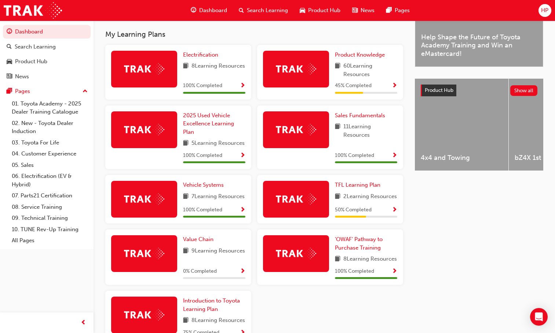
scroll to position [312, 0]
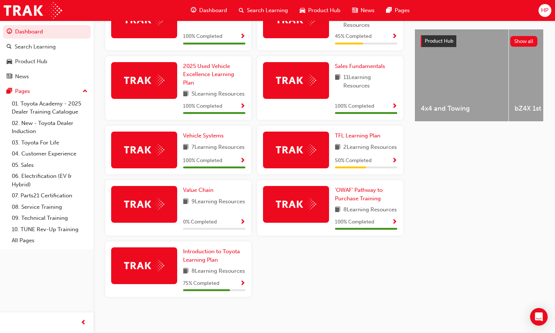
click at [240, 217] on div "0 % Completed" at bounding box center [214, 221] width 62 height 9
click at [241, 219] on span "Show Progress" at bounding box center [243, 222] width 6 height 7
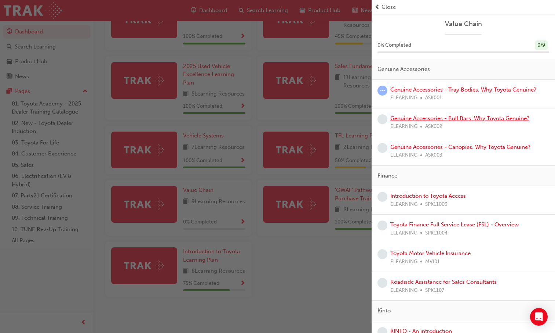
click at [446, 115] on link "Genuine Accessories - Bull Bars. Why Toyota Genuine?" at bounding box center [460, 118] width 139 height 7
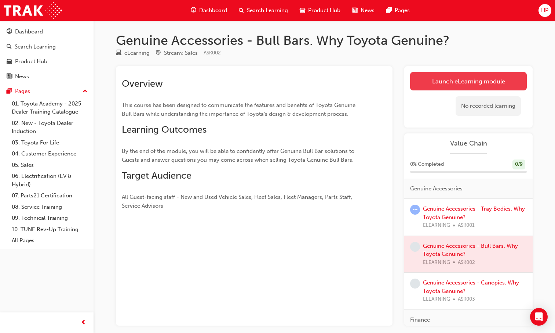
click at [505, 73] on link "Launch eLearning module" at bounding box center [468, 81] width 117 height 18
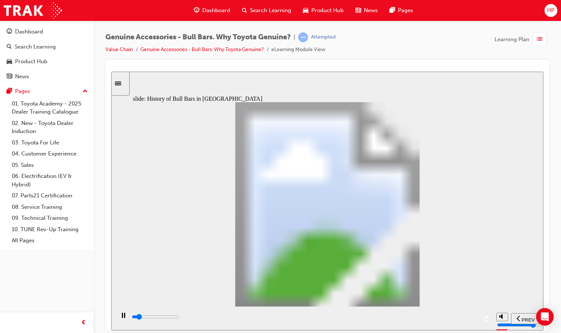
drag, startPoint x: 283, startPoint y: 264, endPoint x: 290, endPoint y: 267, distance: 7.9
drag, startPoint x: 423, startPoint y: 271, endPoint x: 398, endPoint y: 273, distance: 25.0
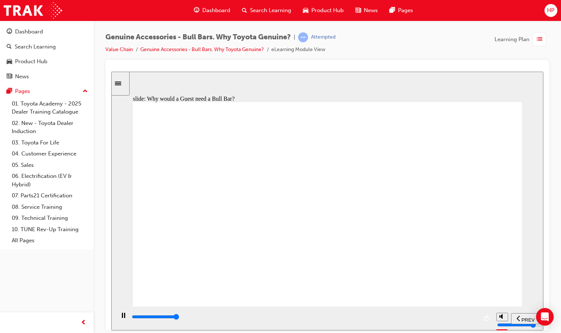
type input "24000"
